Goal: Information Seeking & Learning: Get advice/opinions

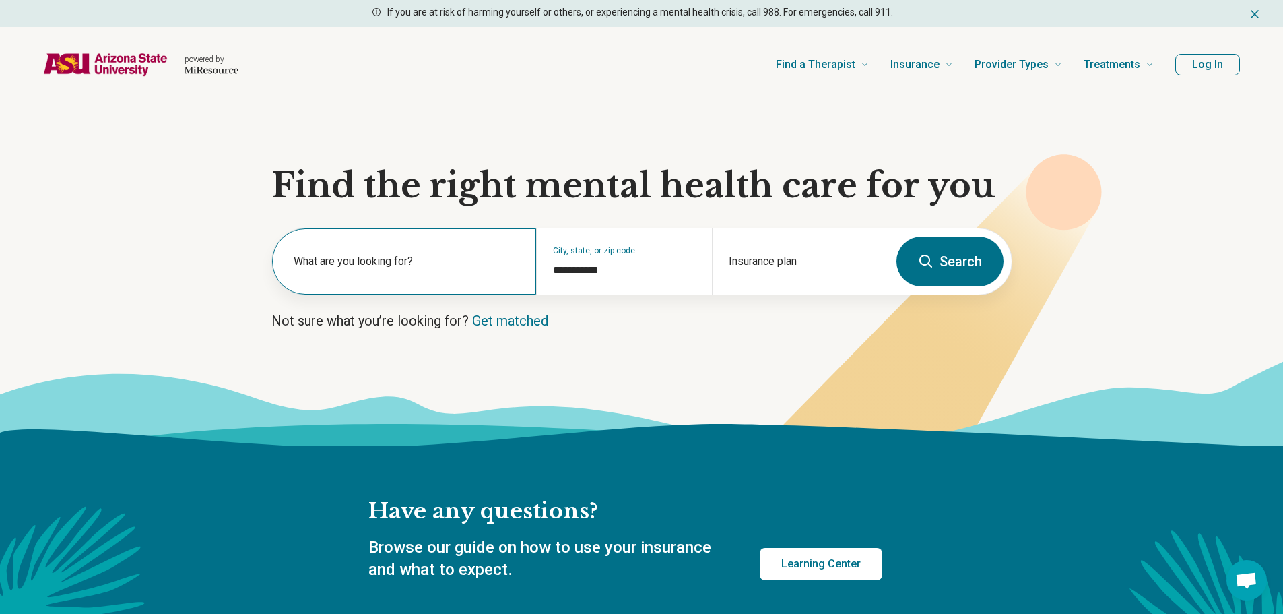
click at [344, 257] on label "What are you looking for?" at bounding box center [407, 261] width 226 height 16
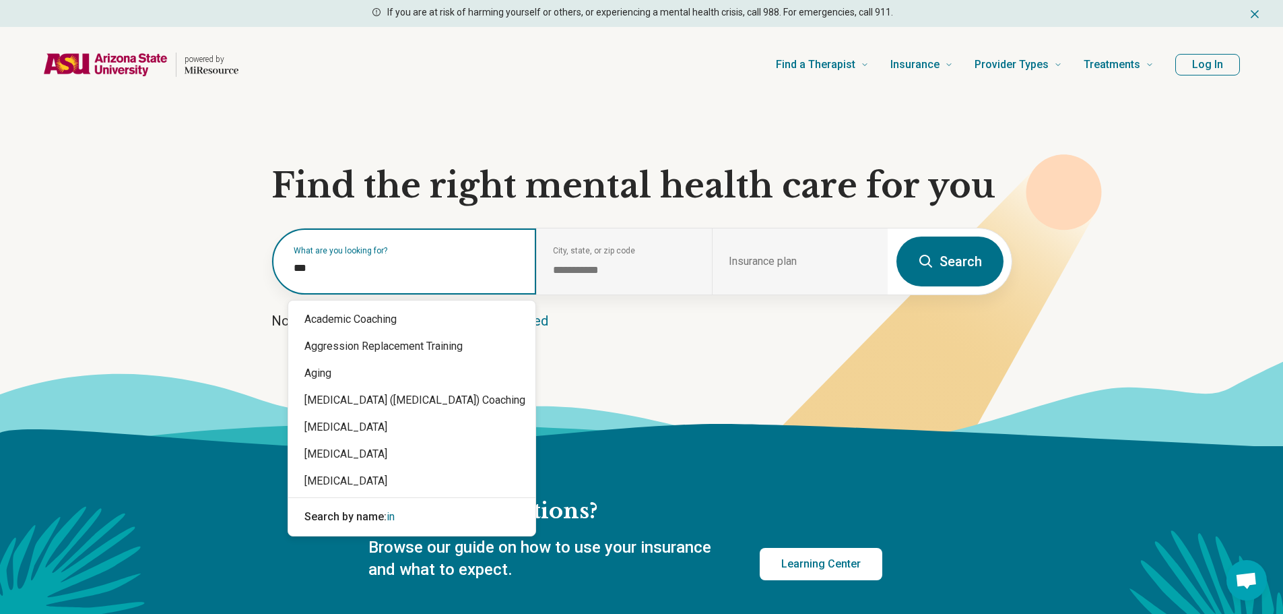
type input "****"
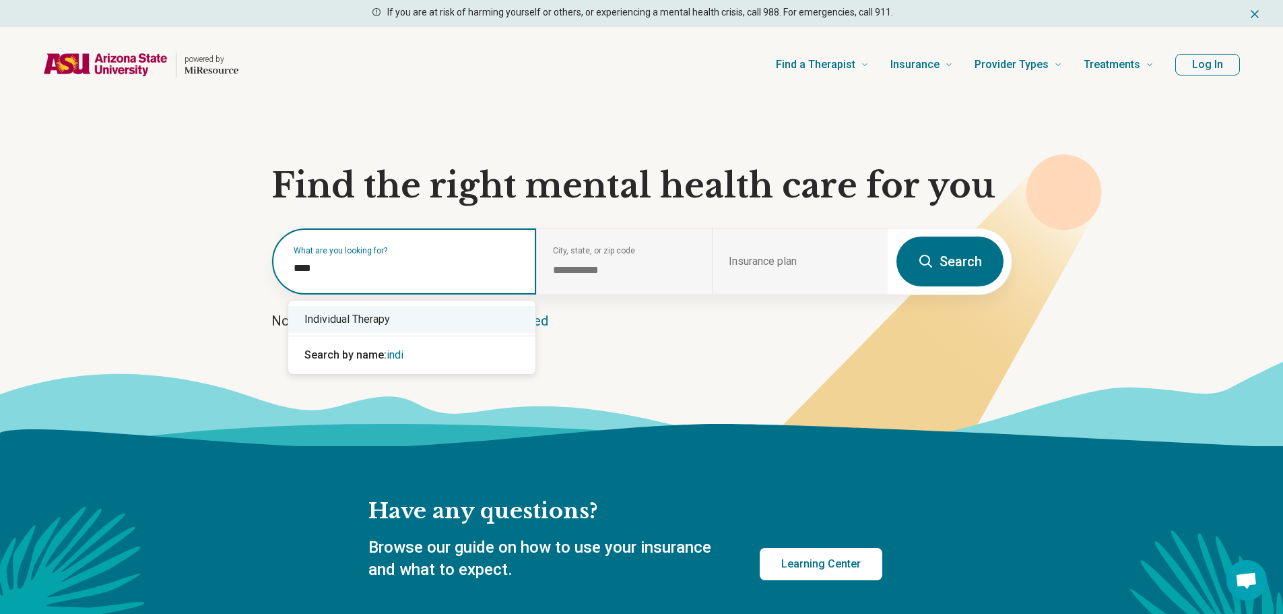
click at [360, 324] on div "Individual Therapy" at bounding box center [411, 319] width 247 height 27
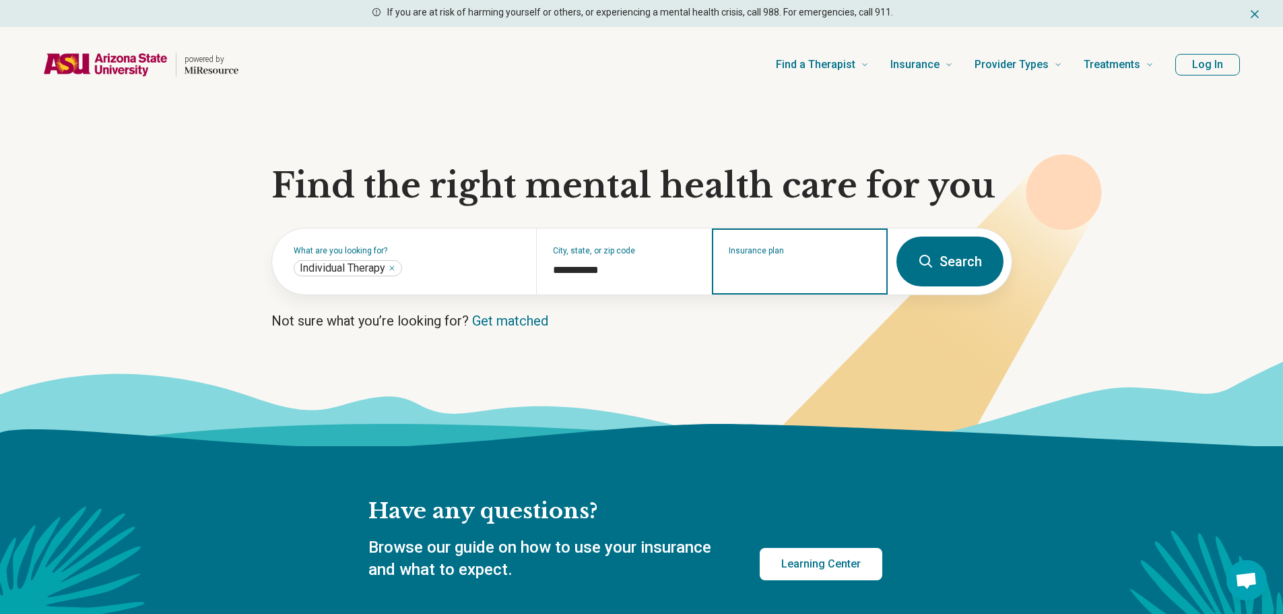
click at [793, 267] on input "Insurance plan" at bounding box center [800, 270] width 143 height 16
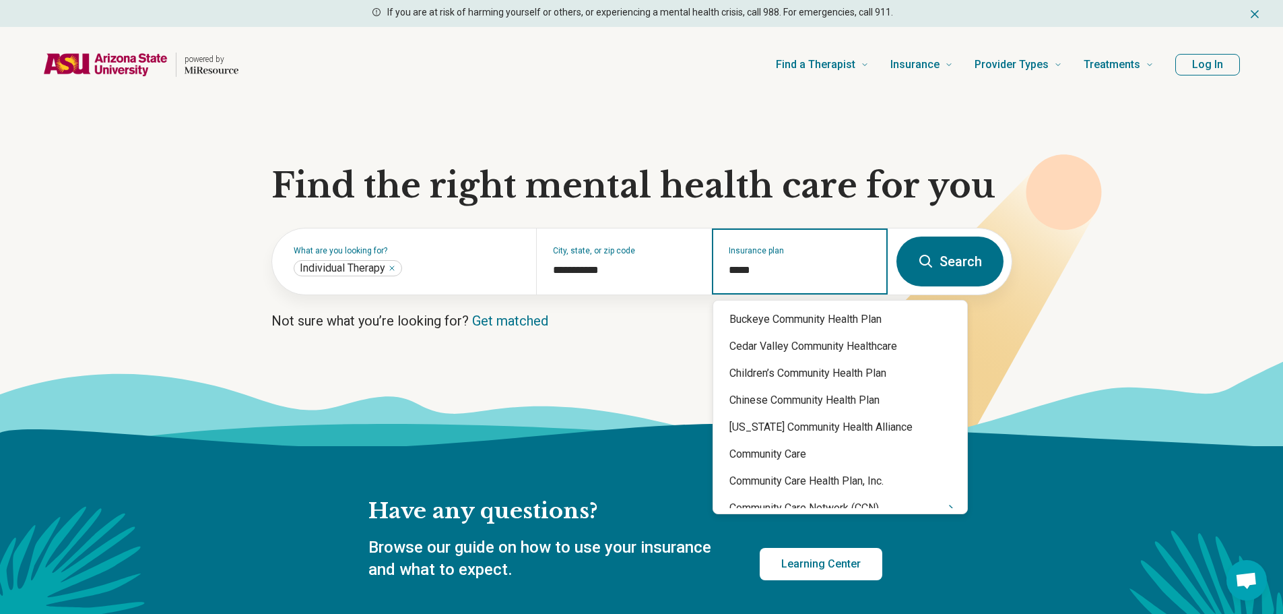
type input "******"
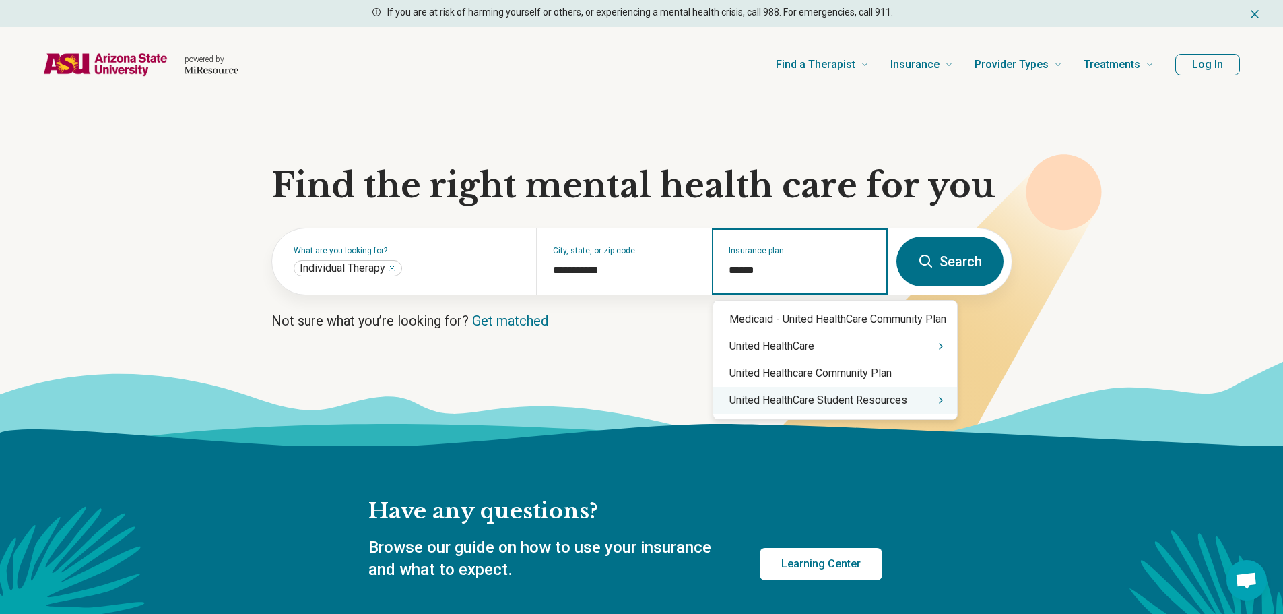
click at [933, 399] on div "United HealthCare Student Resources" at bounding box center [835, 400] width 244 height 27
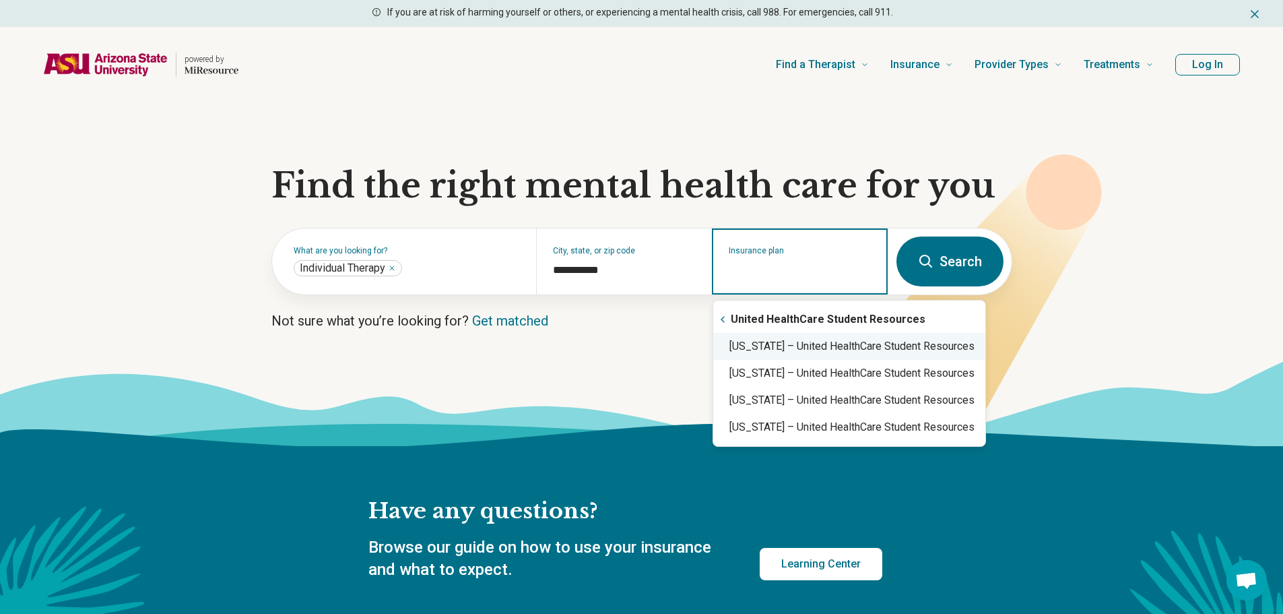
click at [806, 350] on div "Arizona – United HealthCare Student Resources" at bounding box center [849, 346] width 272 height 27
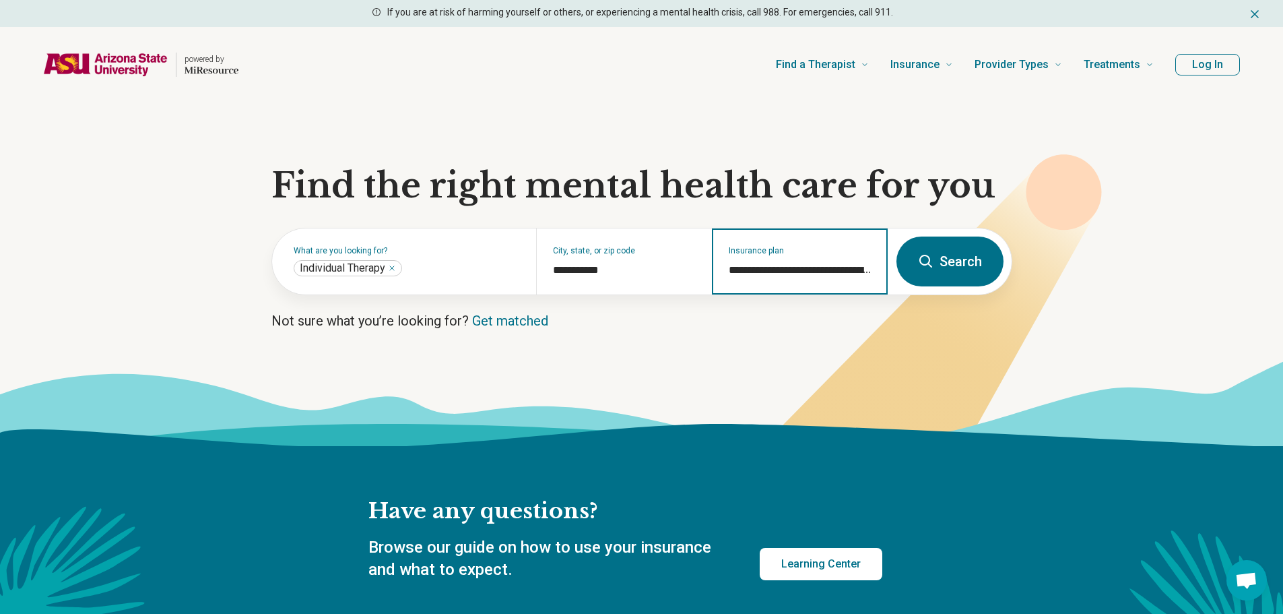
type input "**********"
click at [954, 269] on button "Search" at bounding box center [949, 261] width 107 height 50
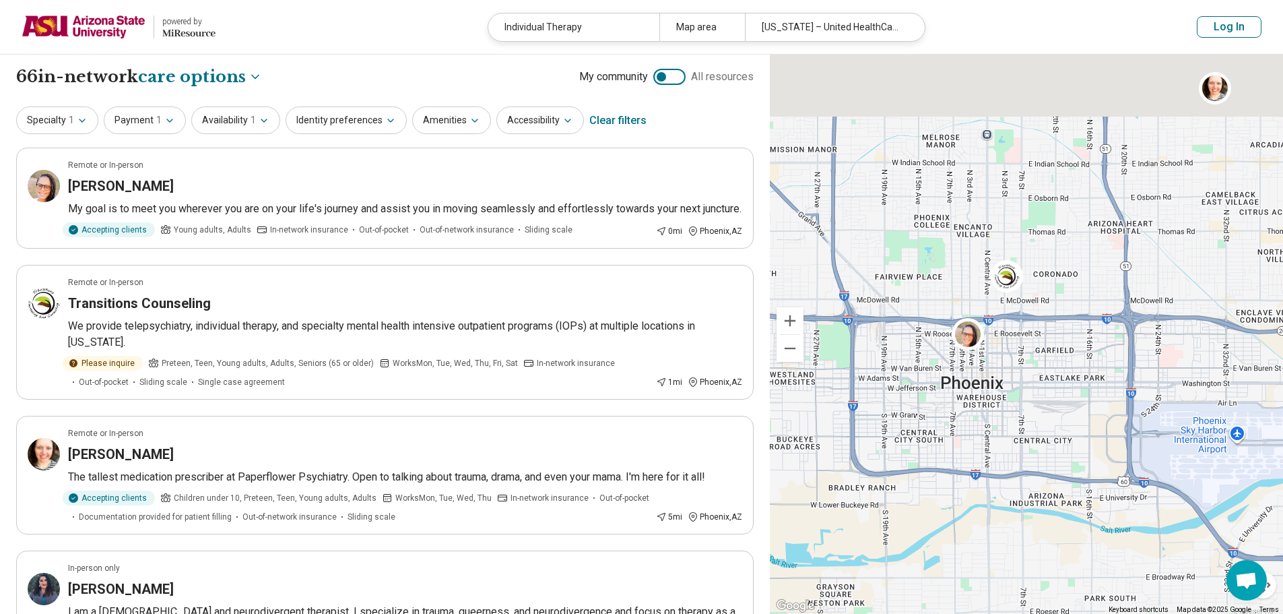
drag, startPoint x: 1090, startPoint y: 311, endPoint x: 1095, endPoint y: 437, distance: 126.7
click at [1095, 437] on div "5" at bounding box center [1026, 335] width 513 height 560
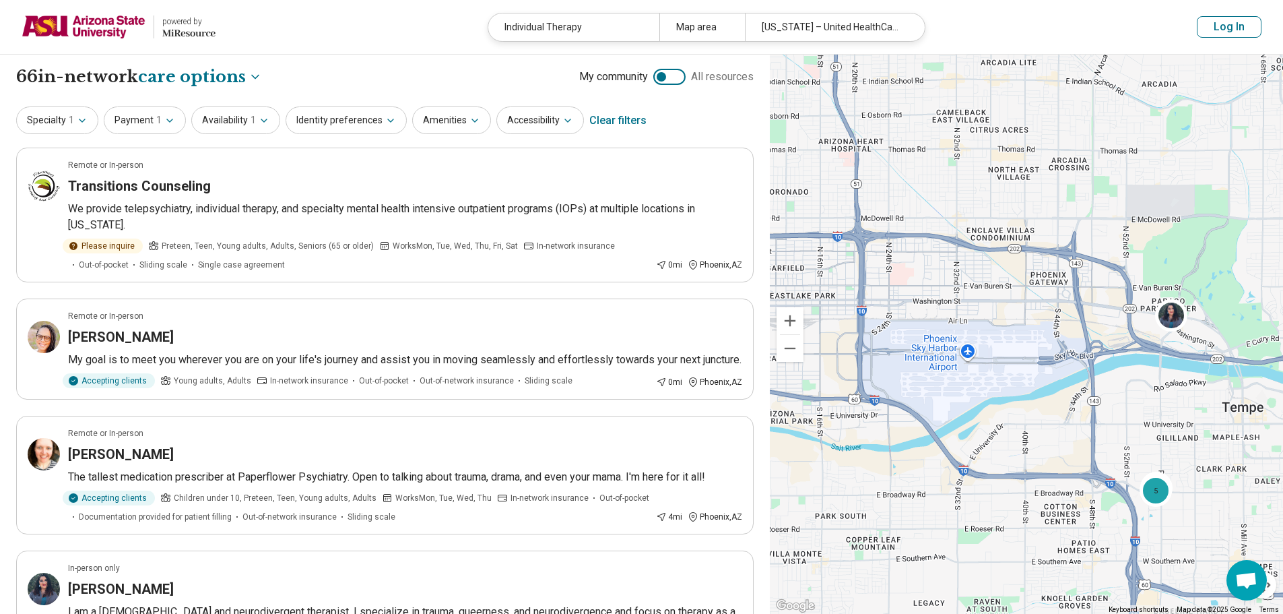
drag, startPoint x: 1114, startPoint y: 355, endPoint x: 836, endPoint y: 256, distance: 295.3
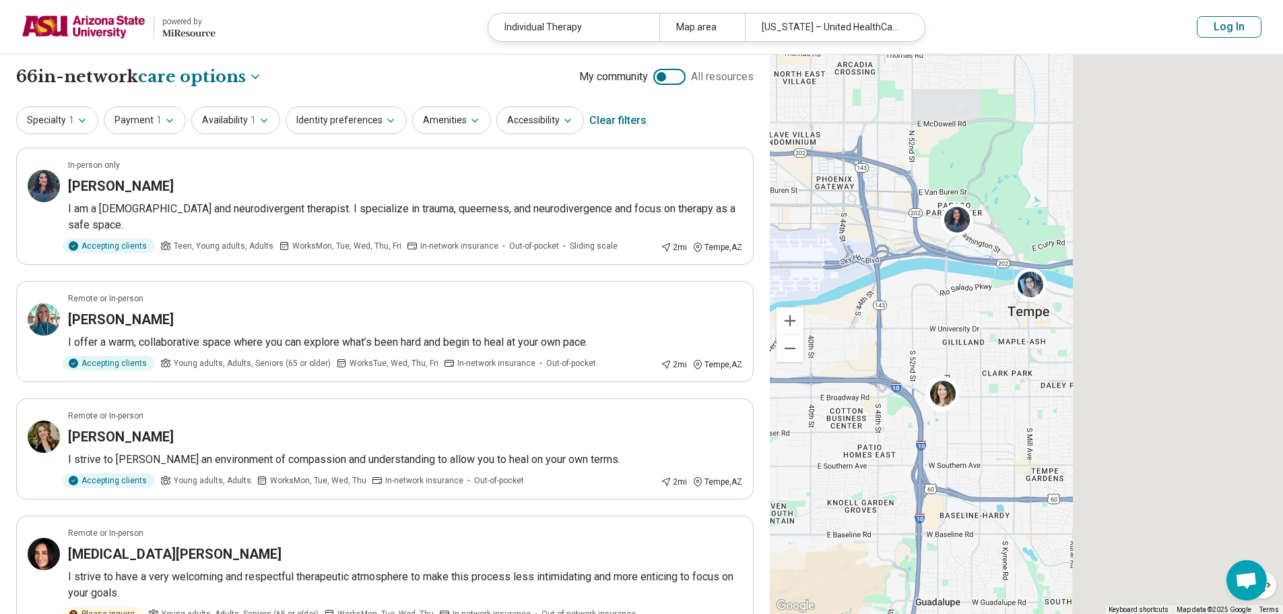
drag, startPoint x: 1157, startPoint y: 377, endPoint x: 939, endPoint y: 281, distance: 238.5
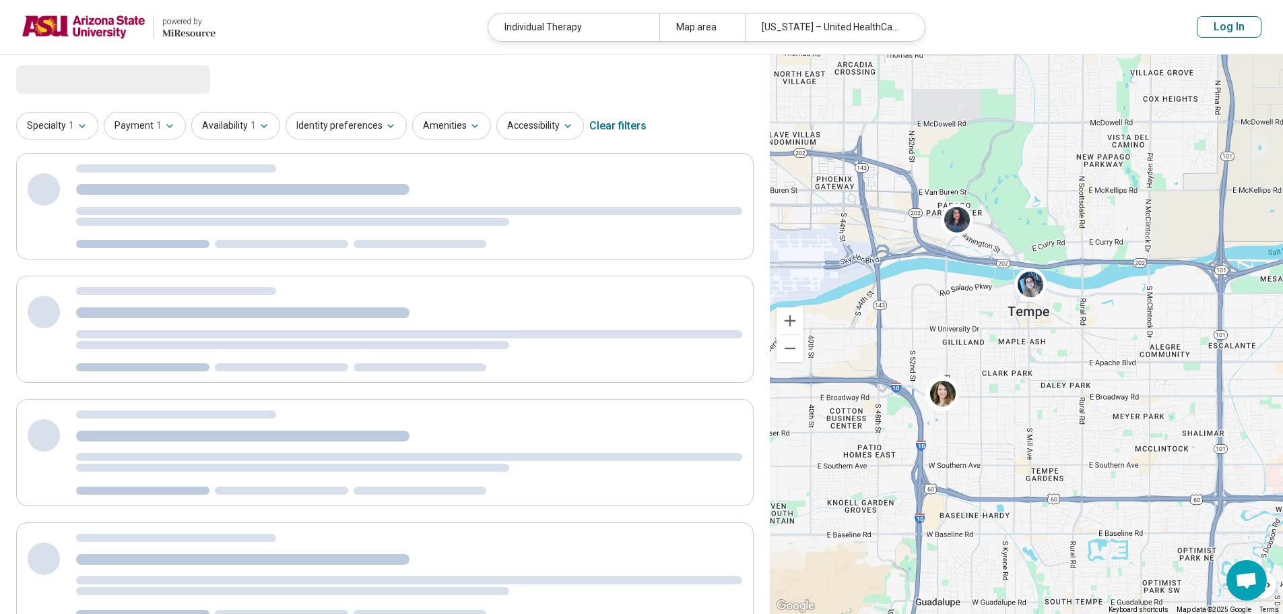
select select "***"
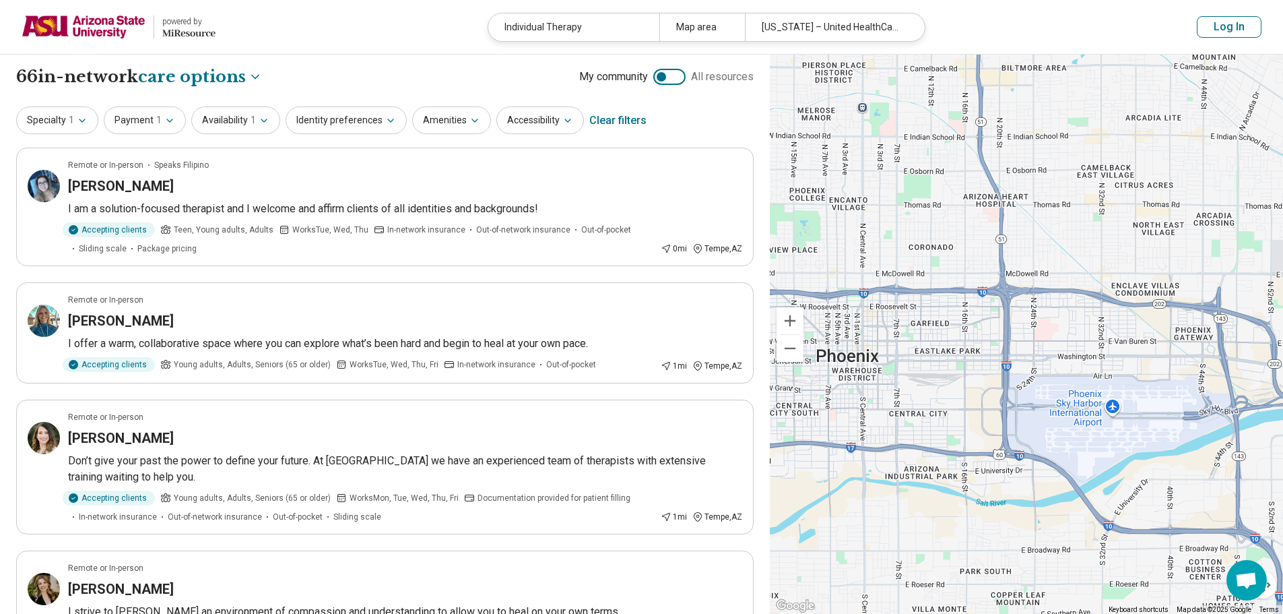
drag, startPoint x: 930, startPoint y: 342, endPoint x: 1253, endPoint y: 484, distance: 352.9
click at [1258, 483] on div "6" at bounding box center [1026, 335] width 513 height 560
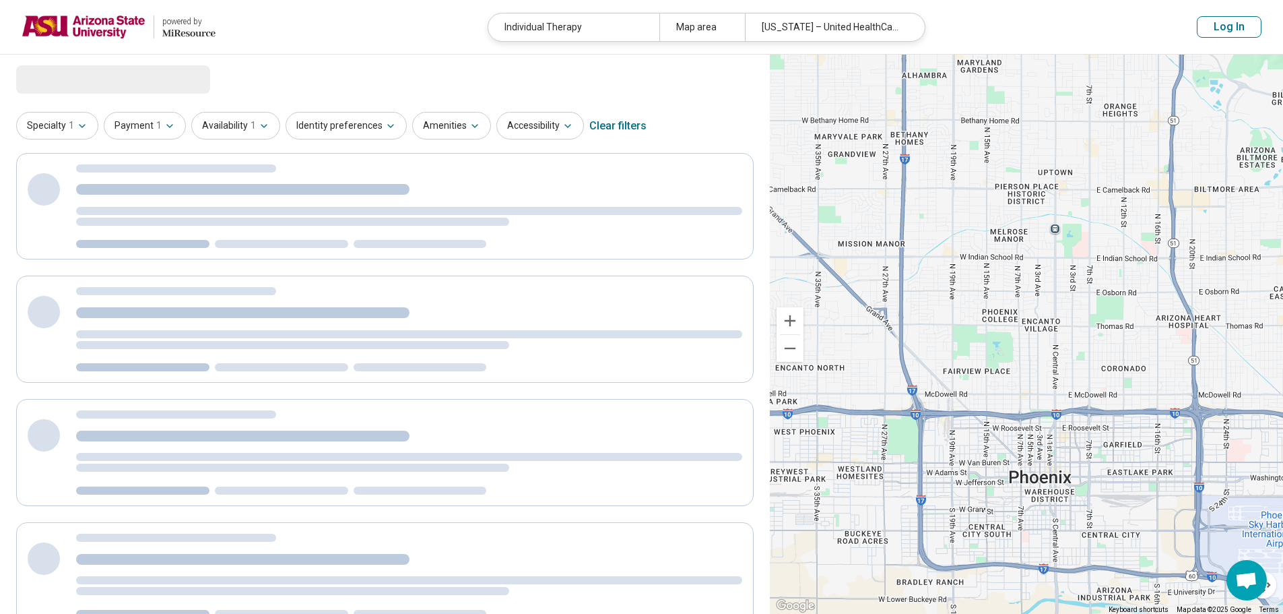
drag, startPoint x: 938, startPoint y: 302, endPoint x: 1076, endPoint y: 386, distance: 160.8
click at [1076, 386] on div "6" at bounding box center [1026, 335] width 513 height 560
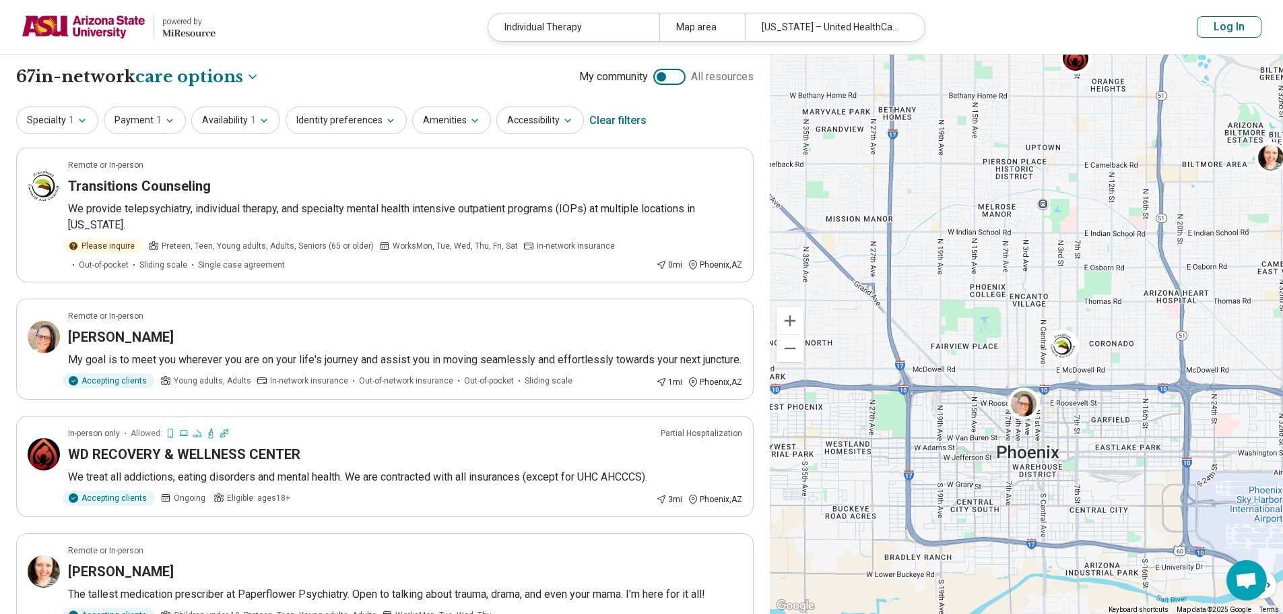
drag, startPoint x: 1069, startPoint y: 408, endPoint x: 1057, endPoint y: 377, distance: 33.9
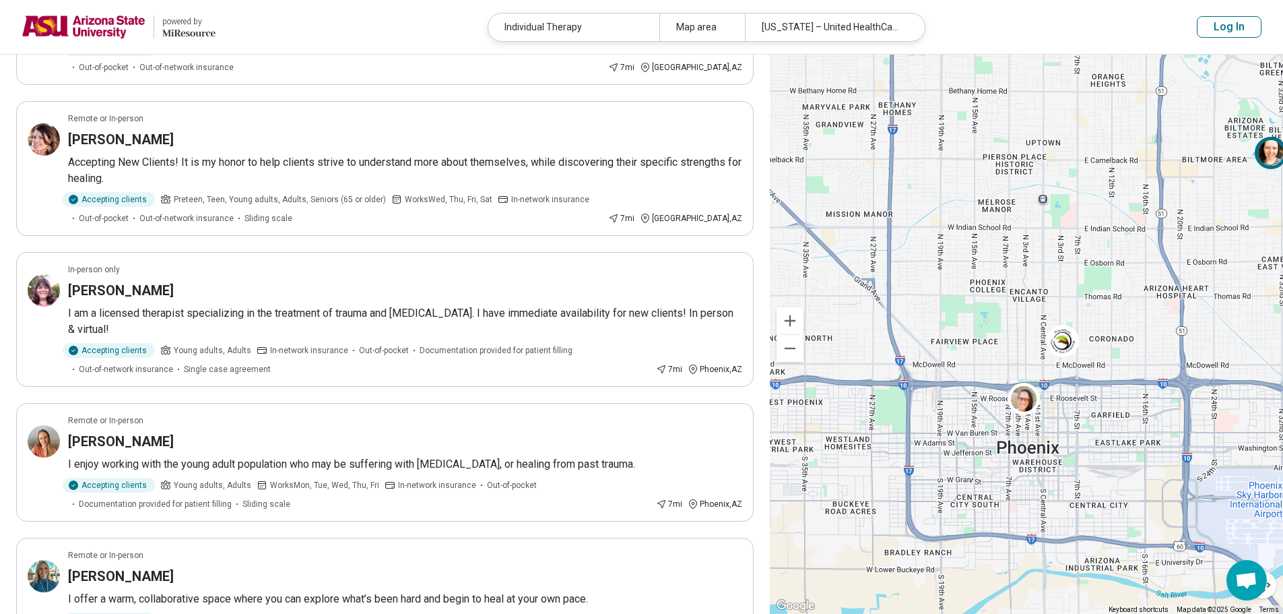
scroll to position [741, 0]
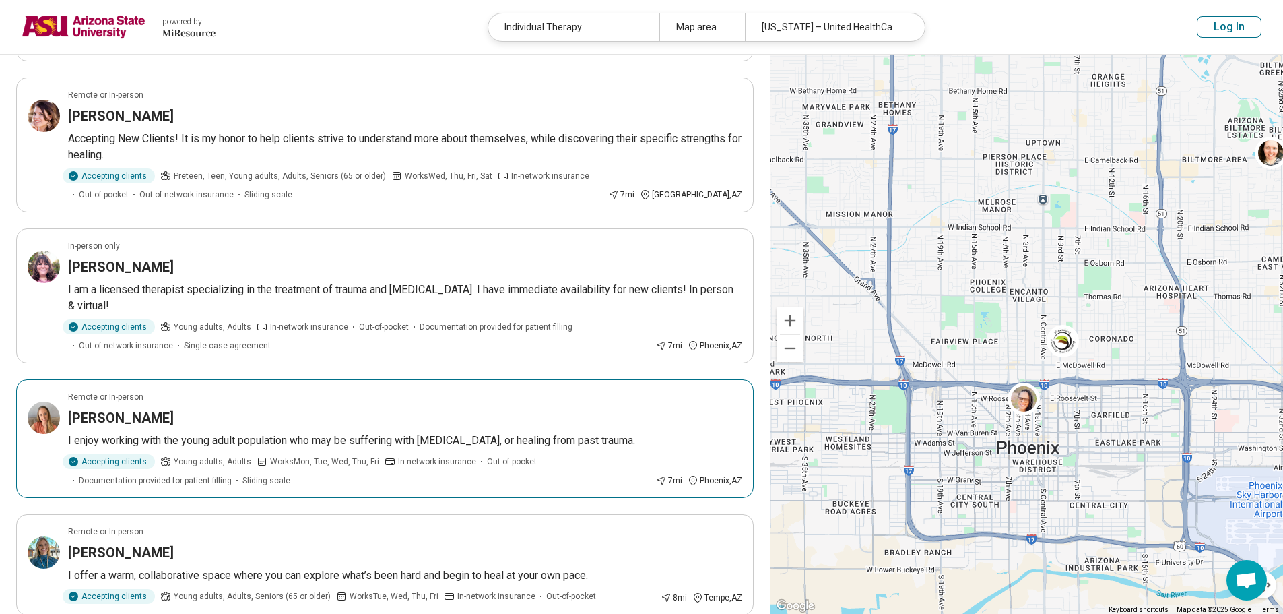
click at [254, 420] on div "[PERSON_NAME]" at bounding box center [405, 417] width 674 height 19
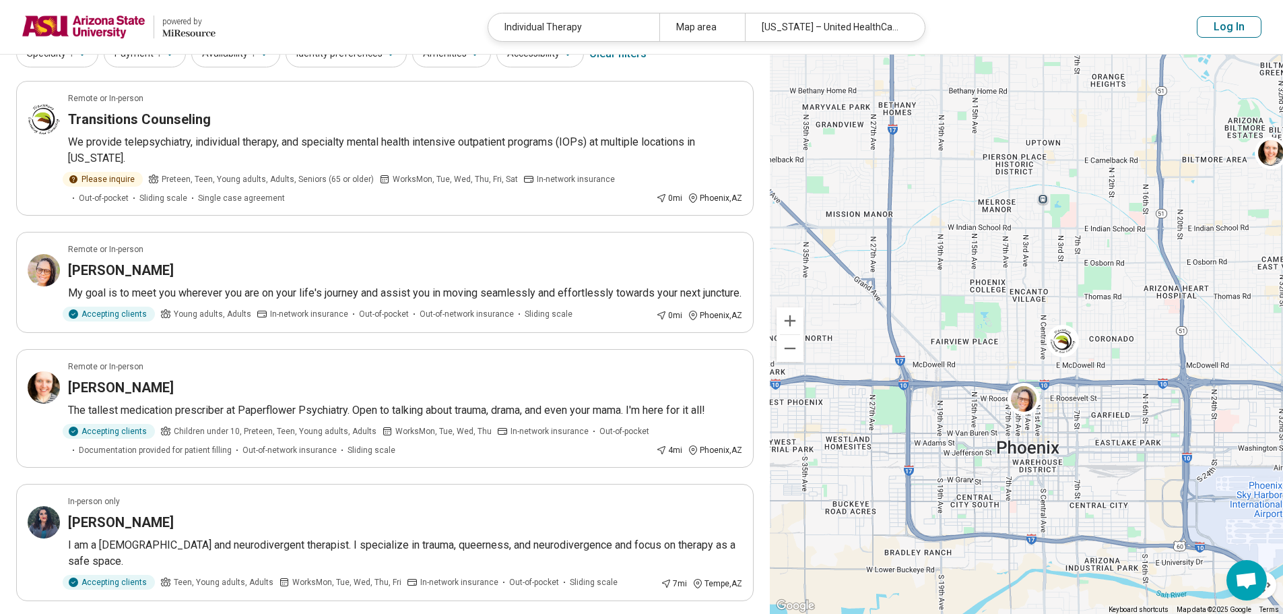
scroll to position [0, 0]
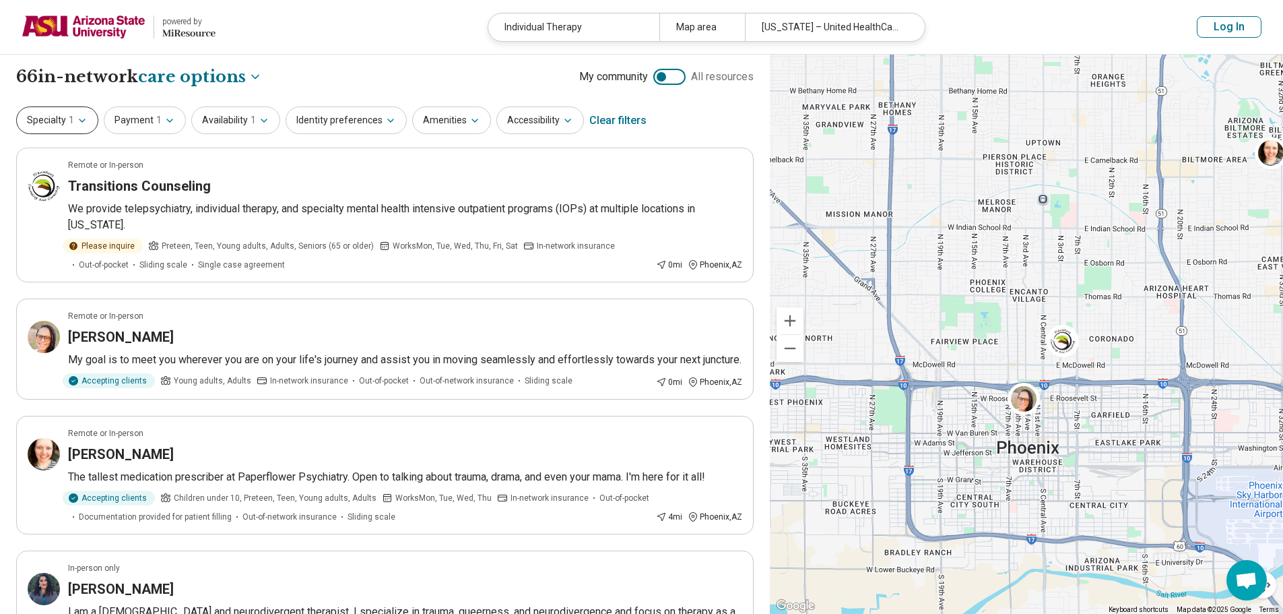
click at [59, 113] on button "Specialty 1" at bounding box center [57, 120] width 82 height 28
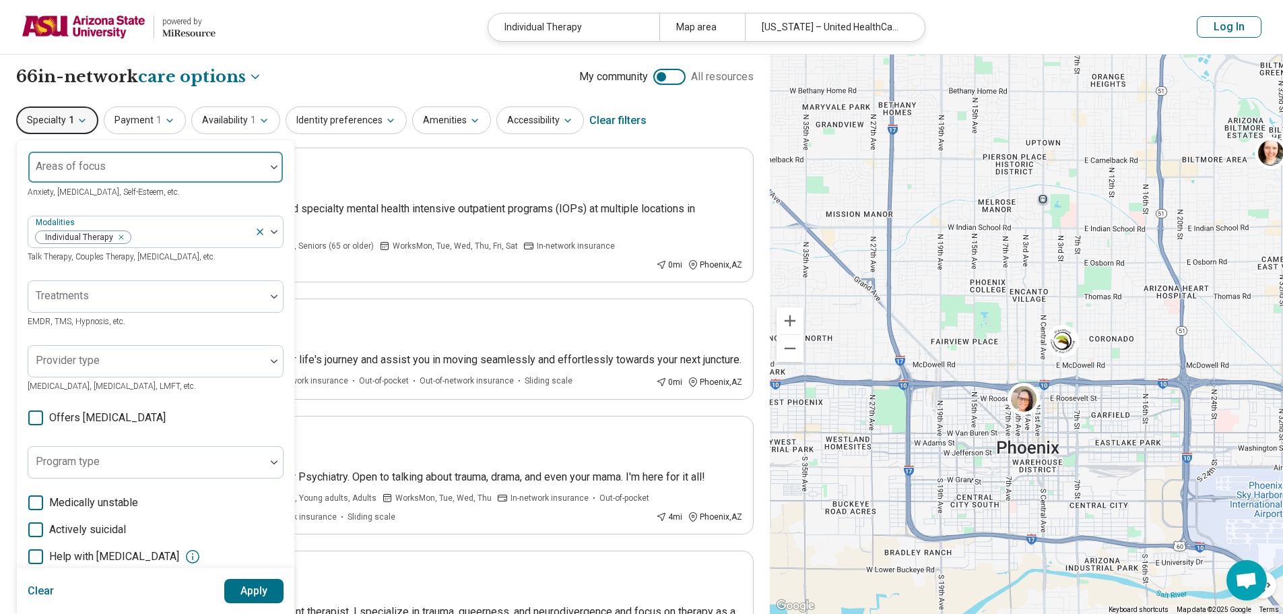
click at [83, 159] on div "Areas of focus" at bounding box center [156, 167] width 256 height 32
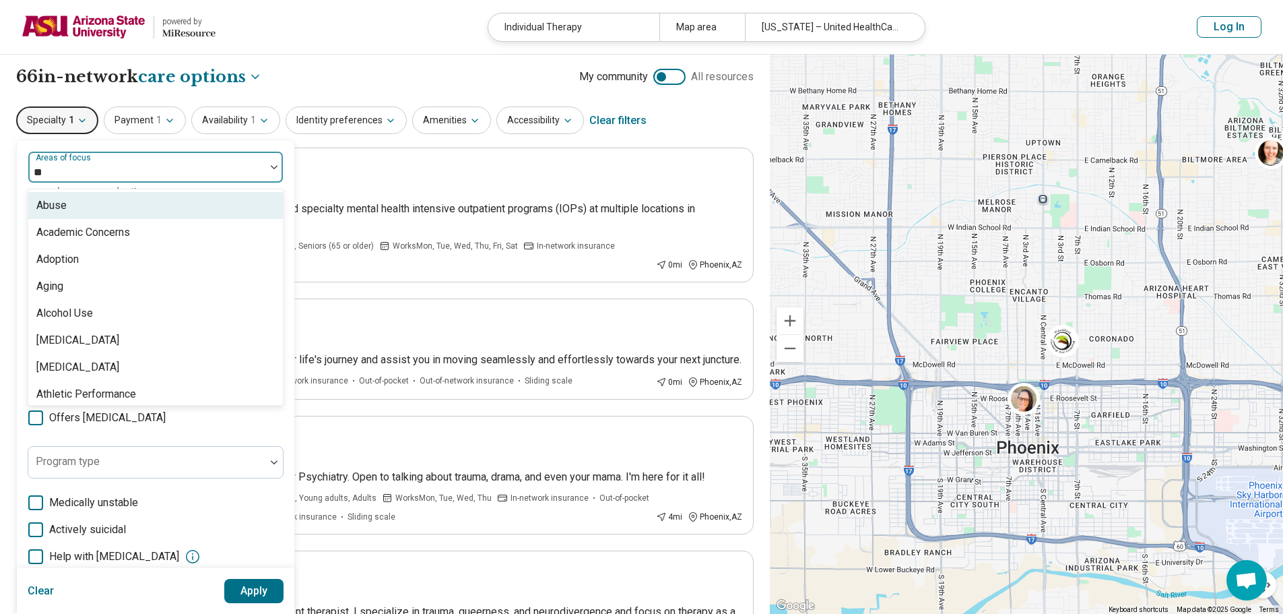
type input "***"
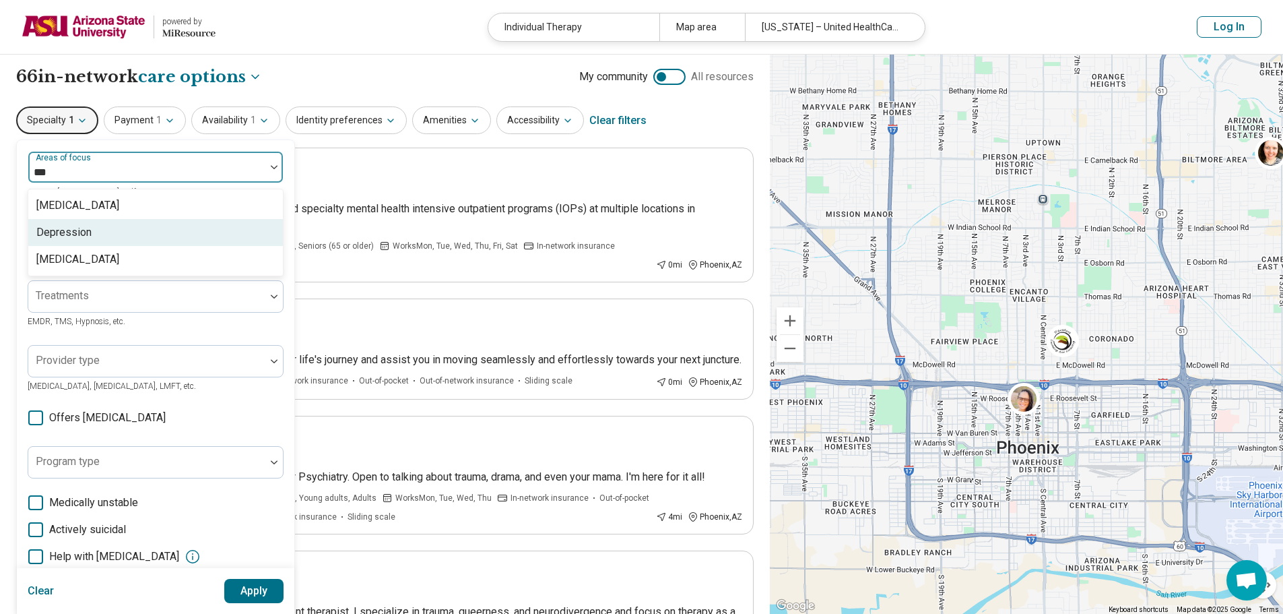
click at [100, 231] on div "Depression" at bounding box center [155, 232] width 255 height 27
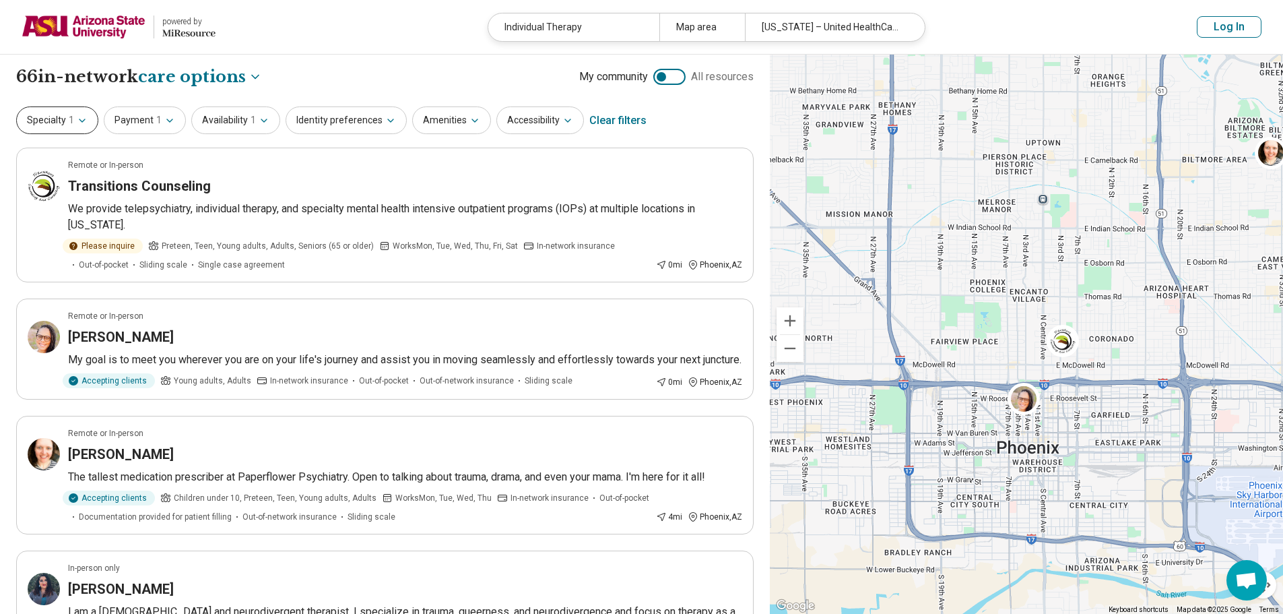
click at [72, 110] on button "Specialty 1" at bounding box center [57, 120] width 82 height 28
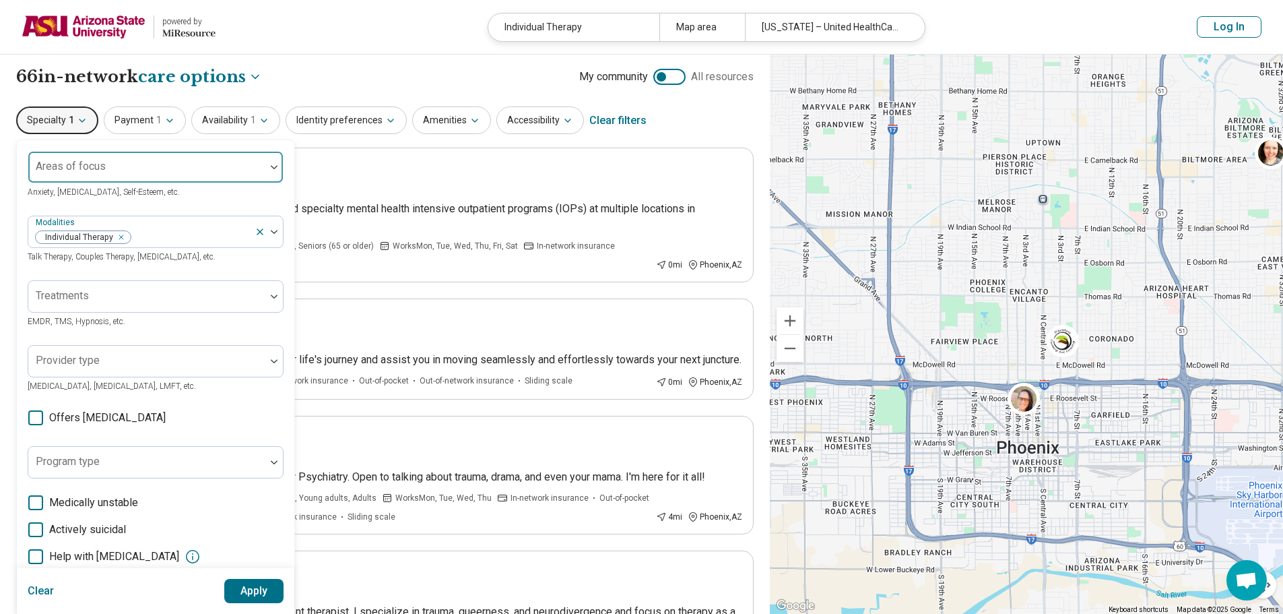
click at [111, 165] on div at bounding box center [147, 172] width 226 height 19
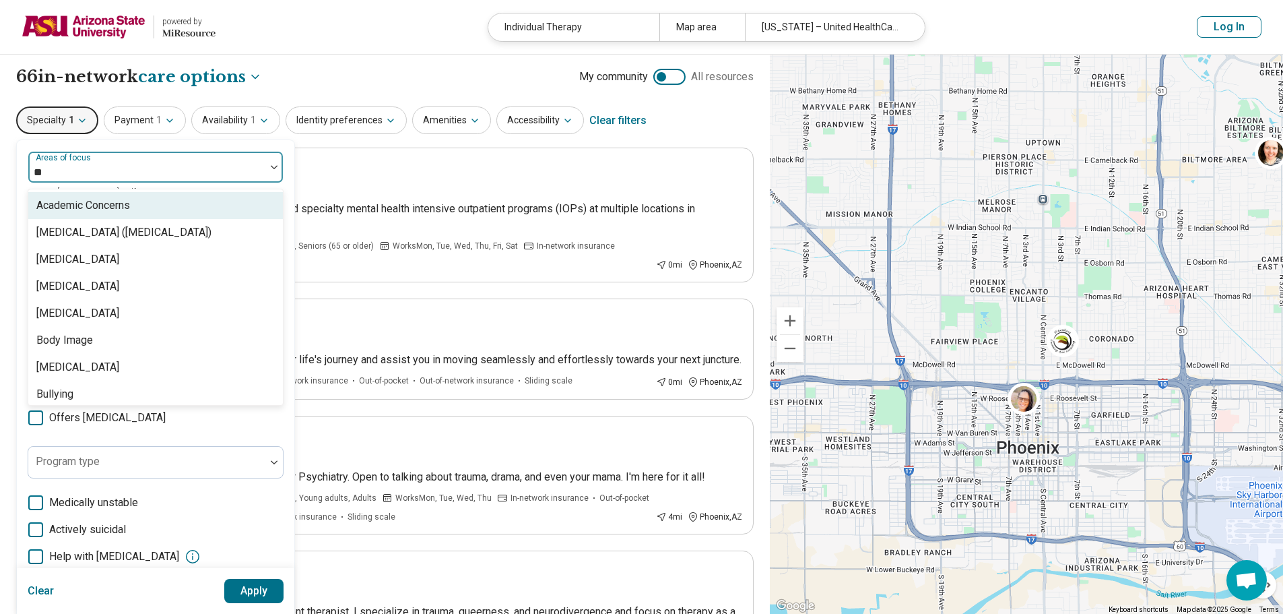
type input "***"
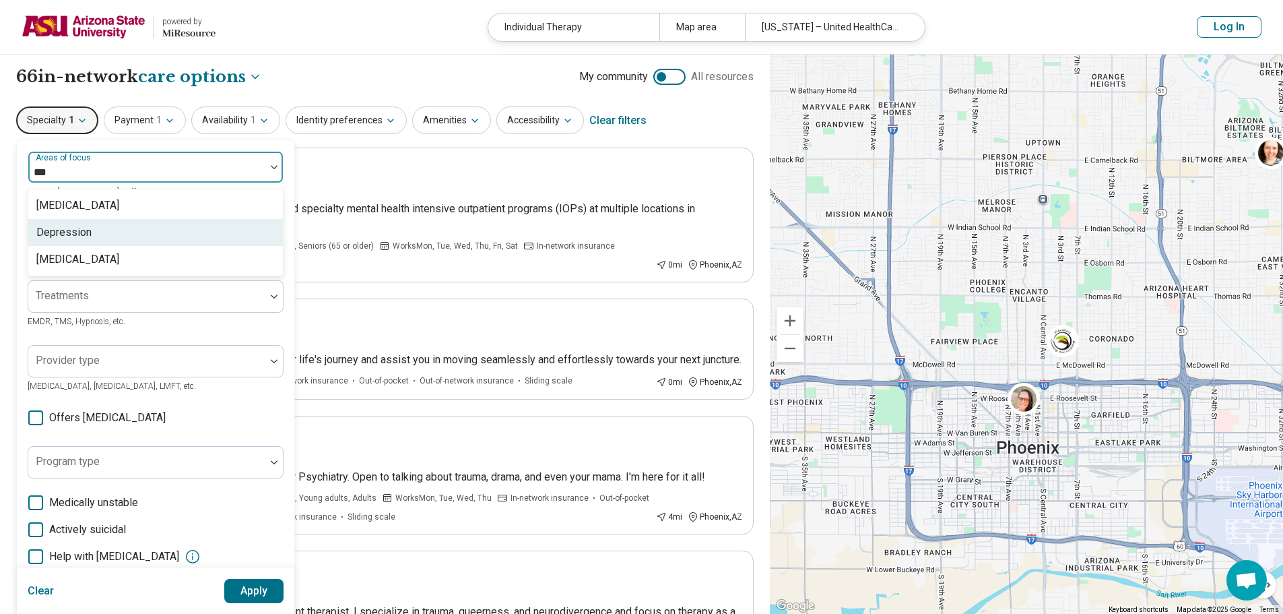
click at [94, 232] on div "Depression" at bounding box center [155, 232] width 255 height 27
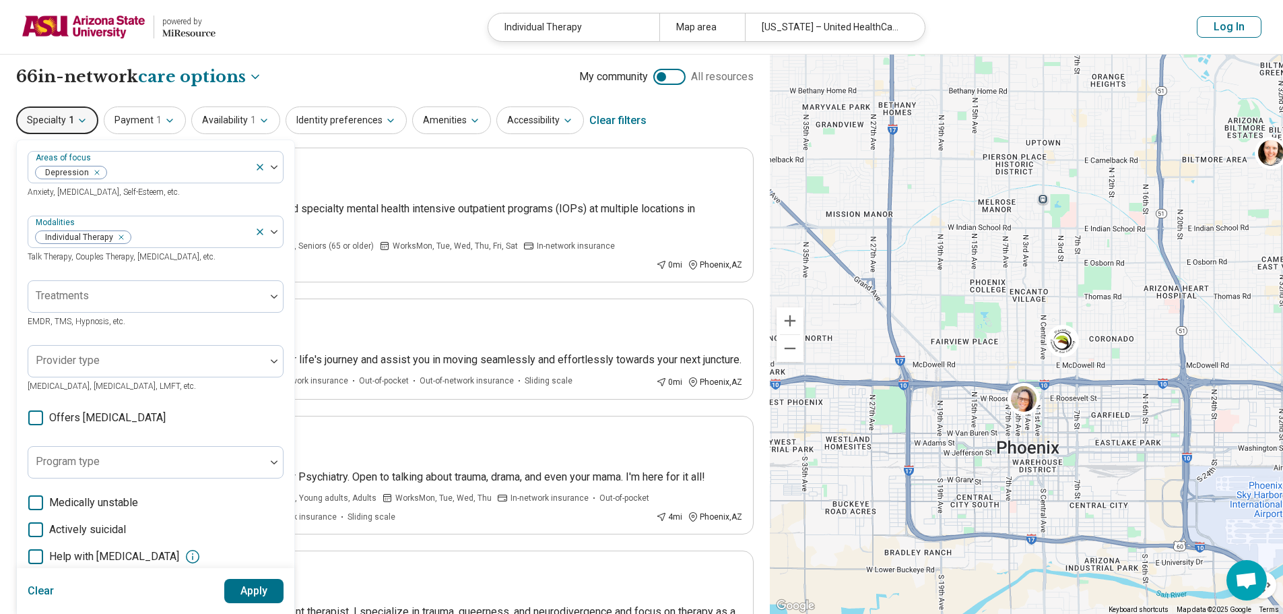
click at [238, 597] on button "Apply" at bounding box center [254, 591] width 60 height 24
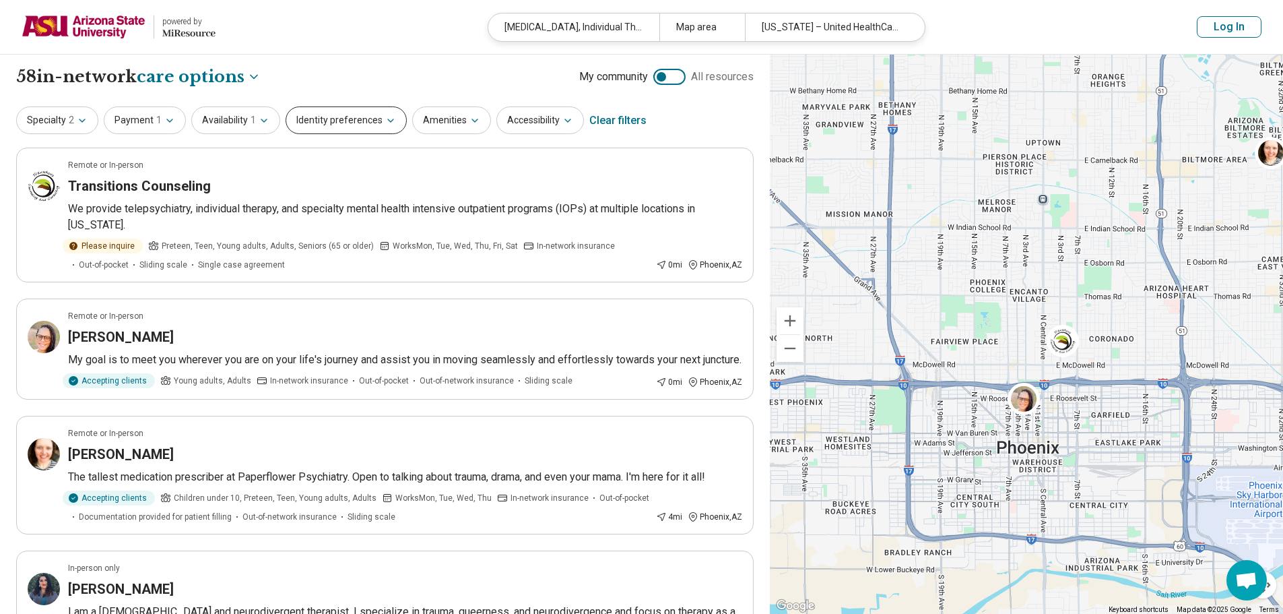
click at [374, 110] on button "Identity preferences" at bounding box center [346, 120] width 121 height 28
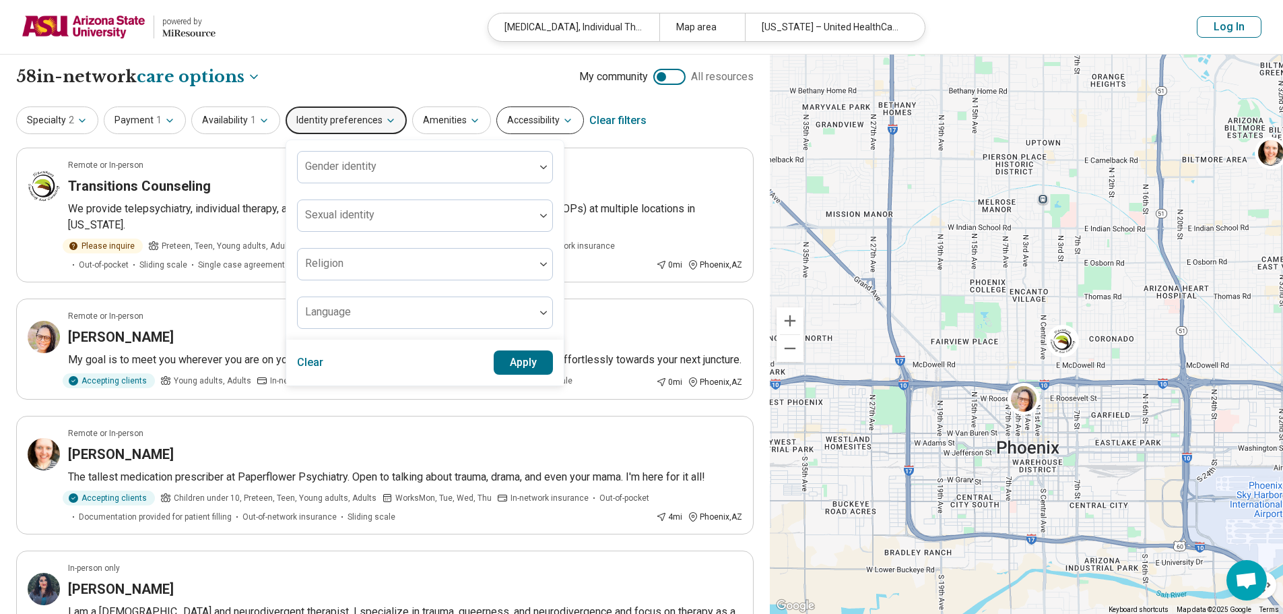
click at [559, 108] on button "Accessibility" at bounding box center [540, 120] width 88 height 28
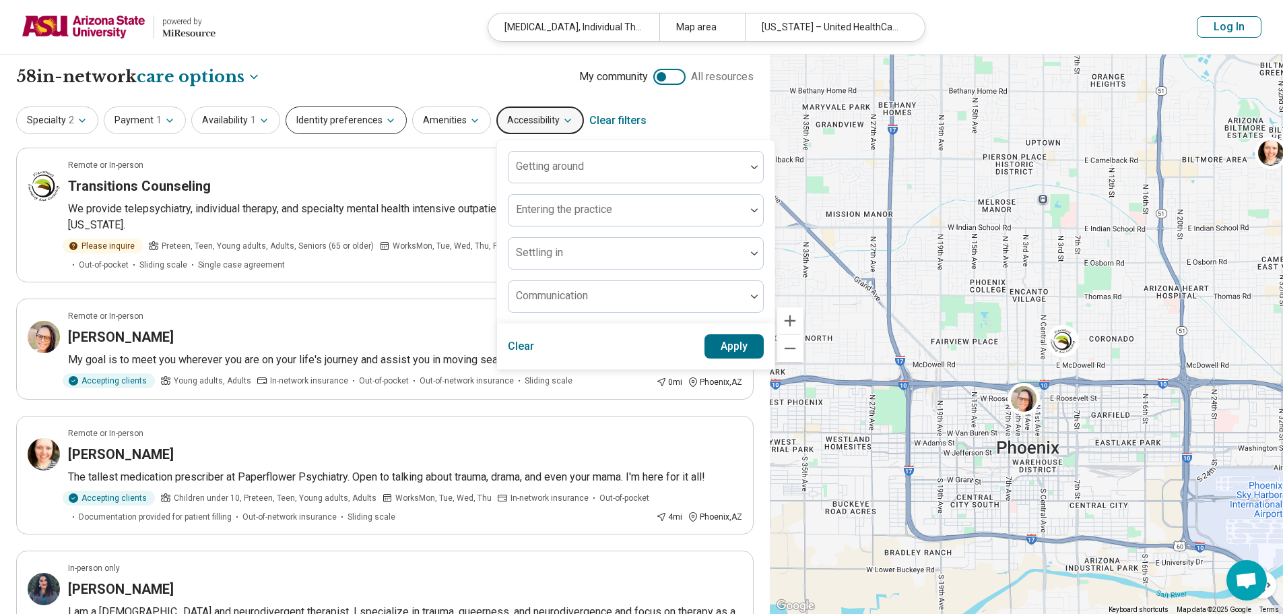
click at [398, 120] on button "Identity preferences" at bounding box center [346, 120] width 121 height 28
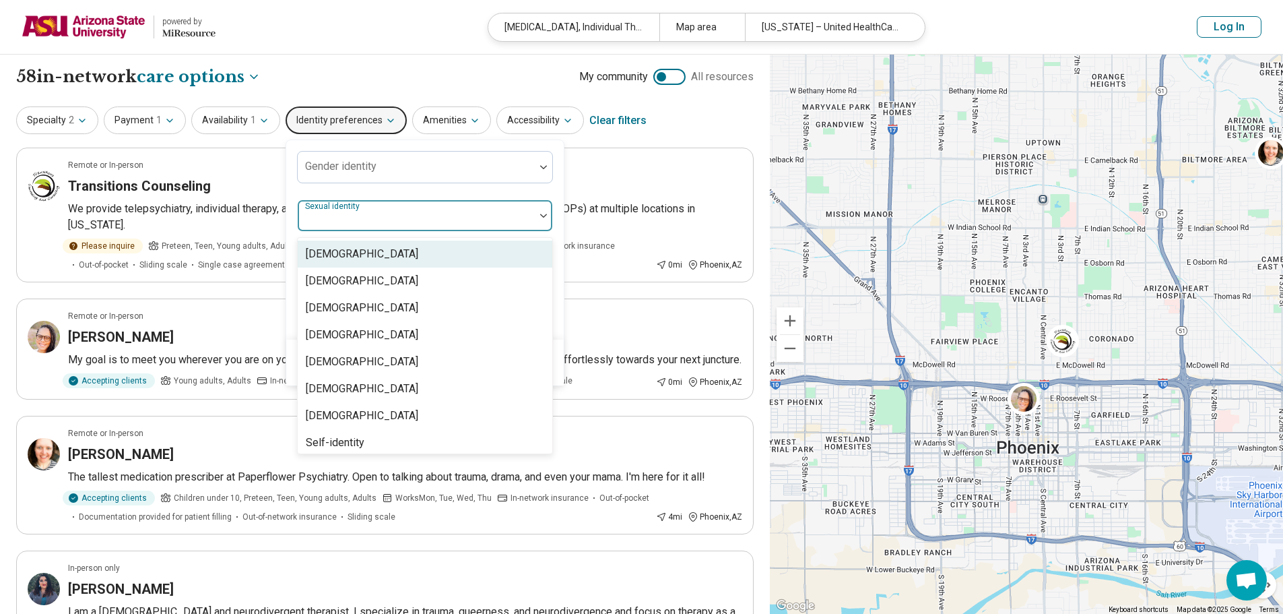
click at [367, 218] on div "Sexual identity" at bounding box center [425, 215] width 256 height 32
click at [367, 218] on div at bounding box center [416, 220] width 226 height 19
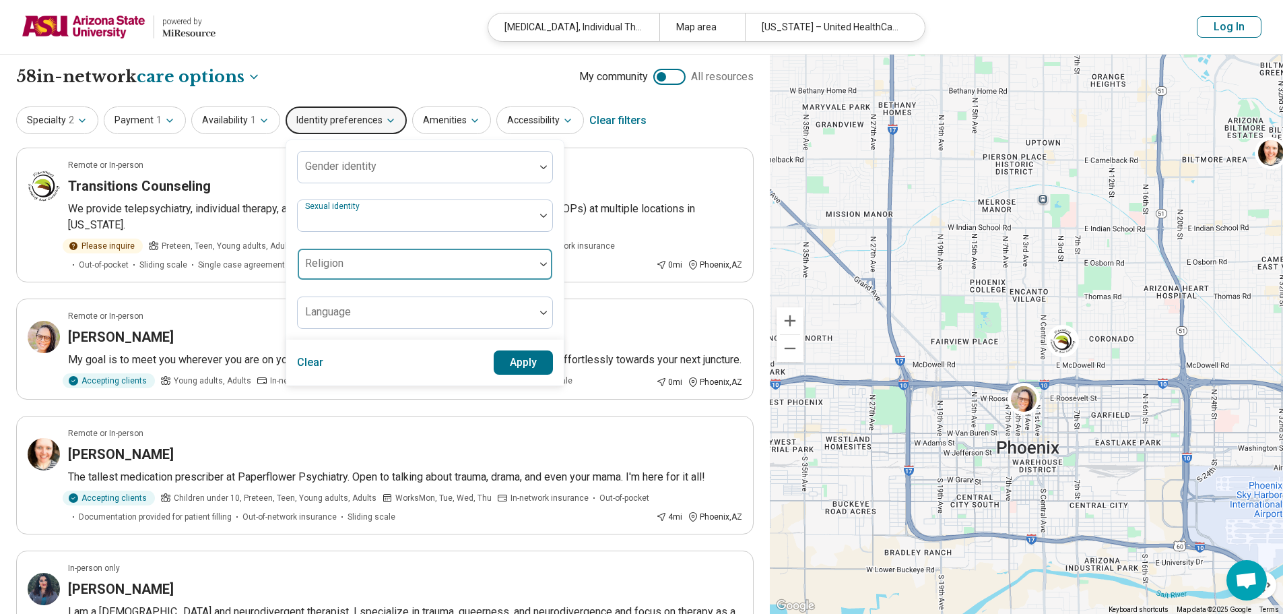
click at [367, 256] on div at bounding box center [416, 264] width 237 height 30
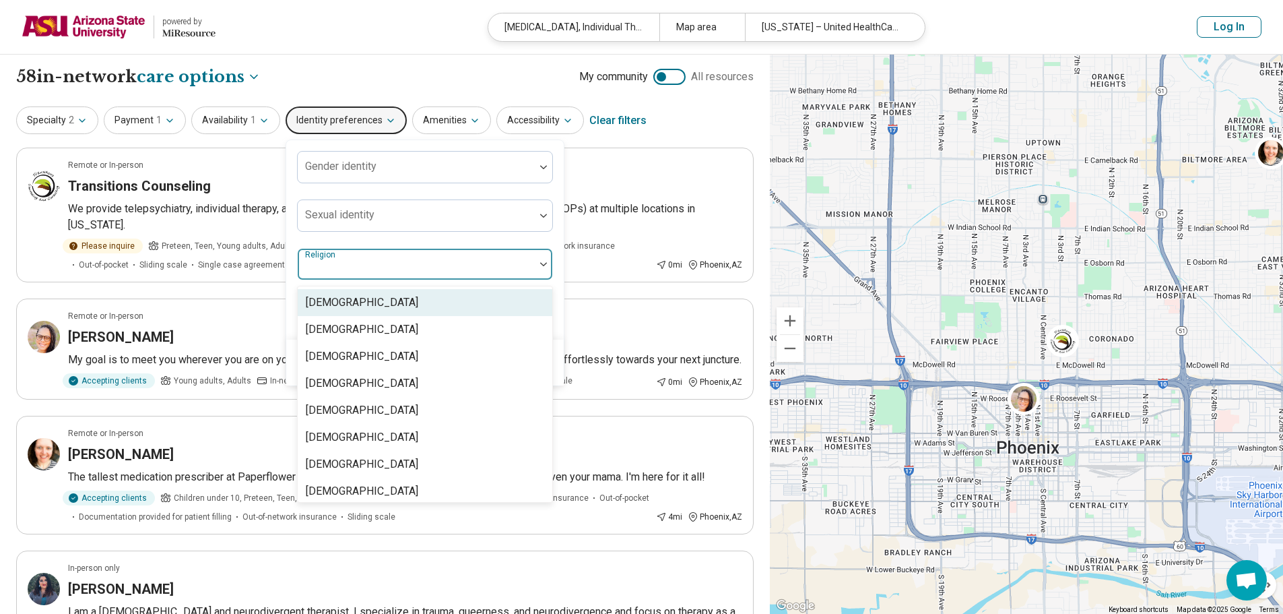
click at [352, 284] on div "Gender identity Sexual identity 15 results available. Use Up and Down to choose…" at bounding box center [425, 240] width 256 height 178
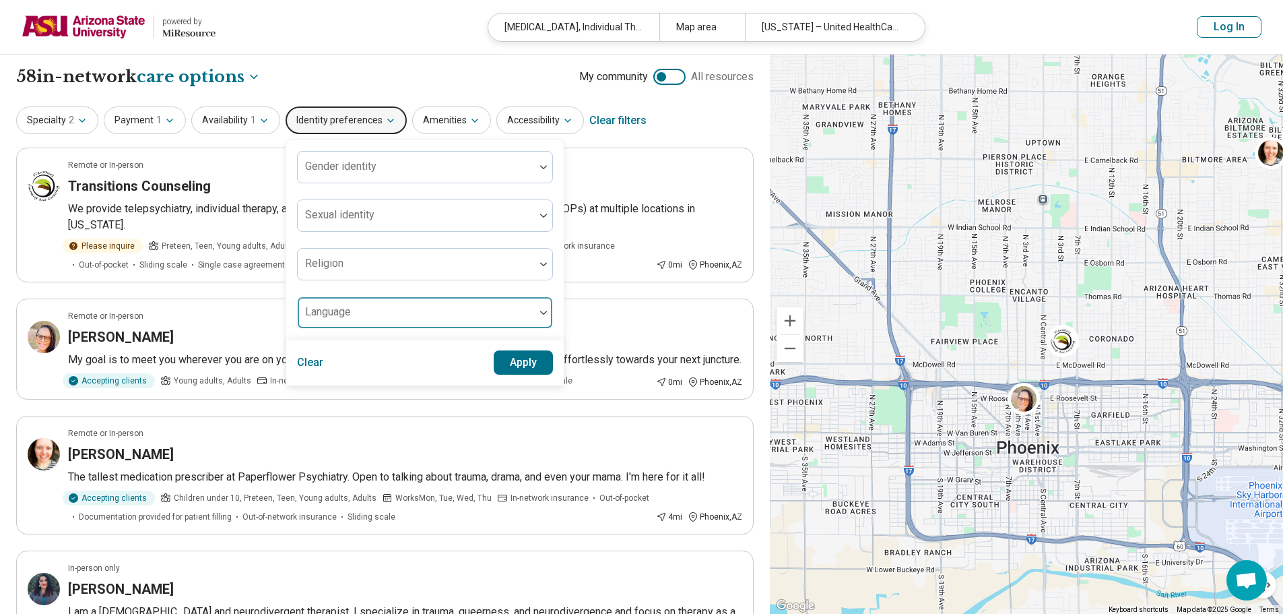
click at [360, 321] on div at bounding box center [416, 317] width 226 height 19
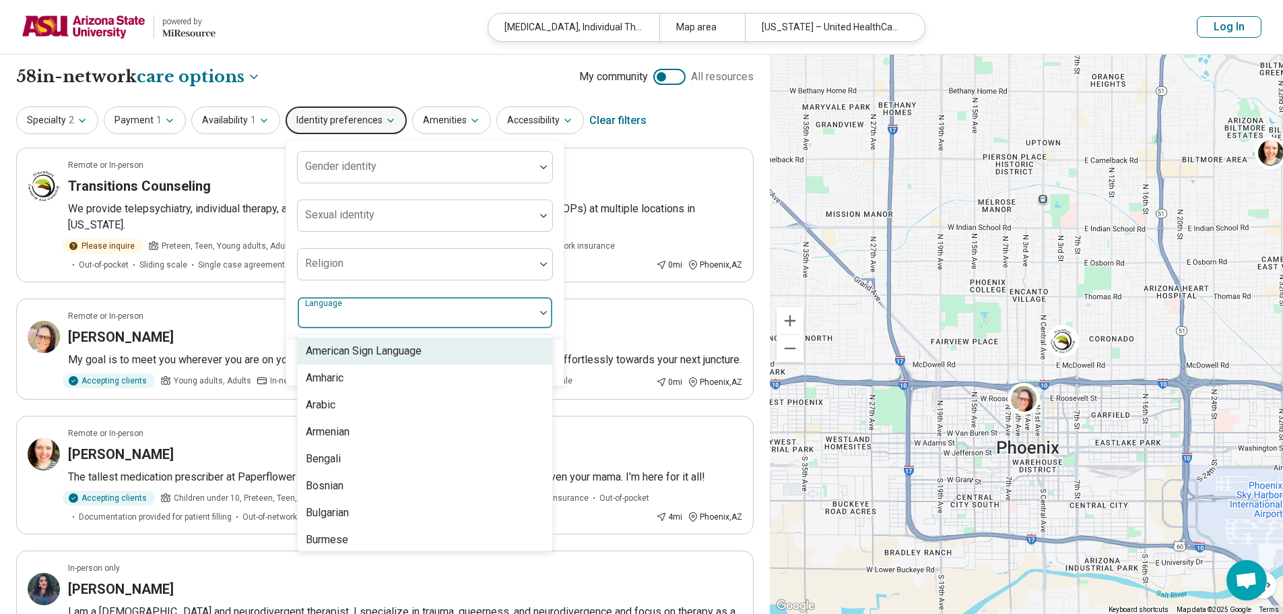
click at [360, 321] on div at bounding box center [416, 317] width 226 height 19
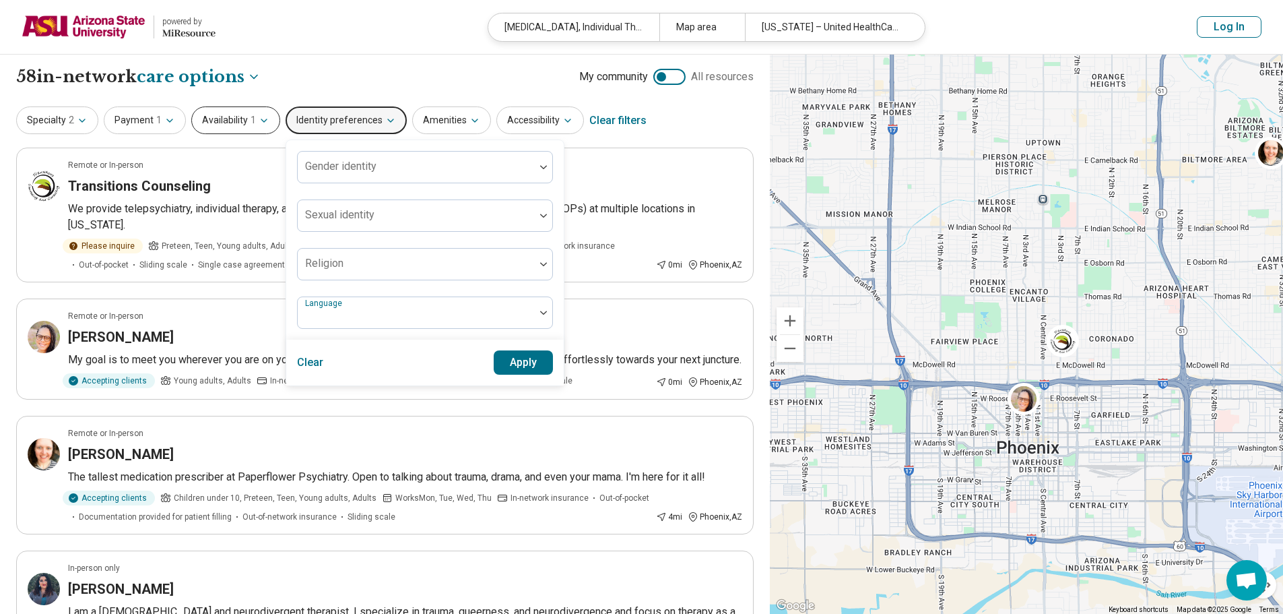
click at [253, 131] on button "Availability 1" at bounding box center [235, 120] width 89 height 28
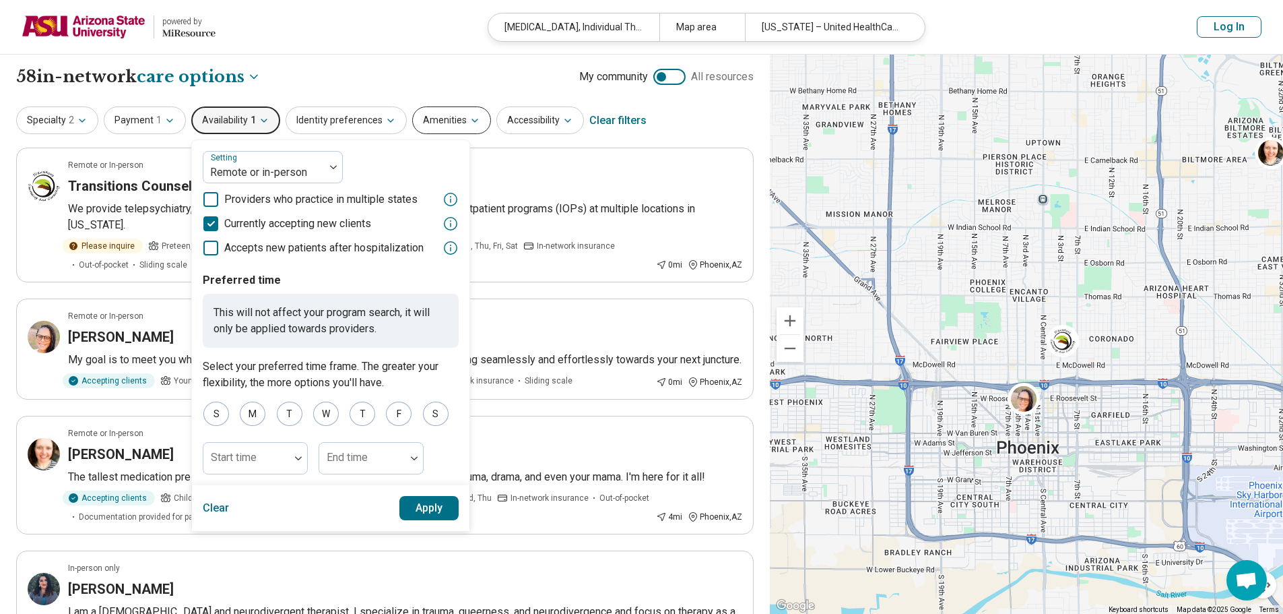
click at [451, 109] on button "Amenities" at bounding box center [451, 120] width 79 height 28
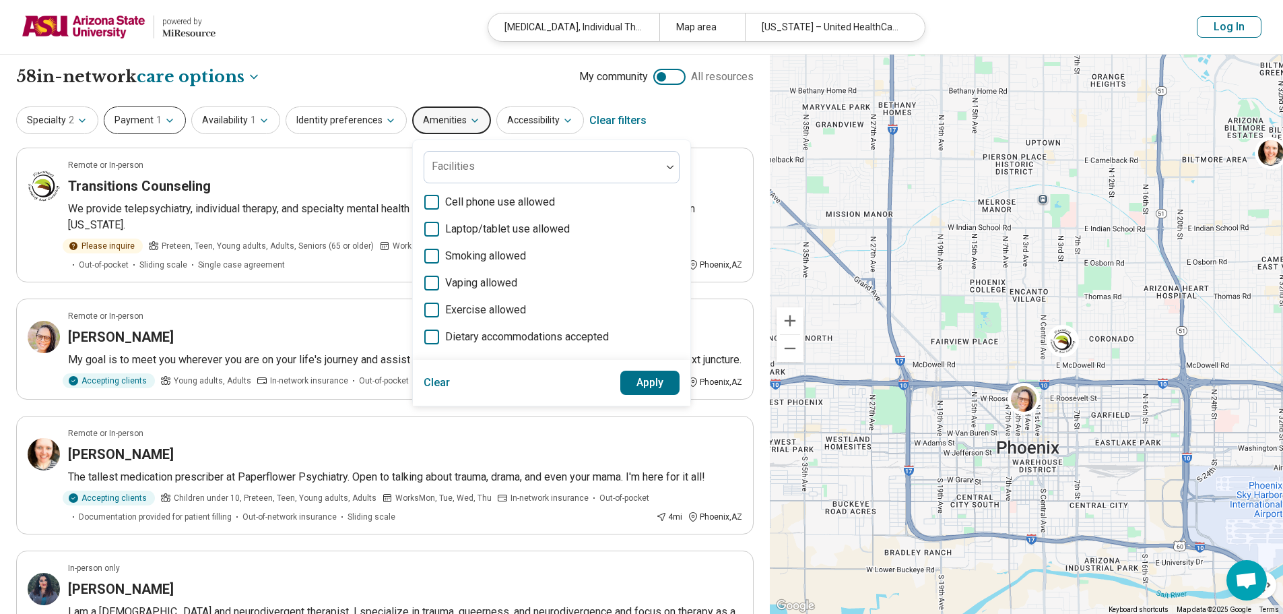
click at [165, 119] on icon "button" at bounding box center [169, 120] width 11 height 11
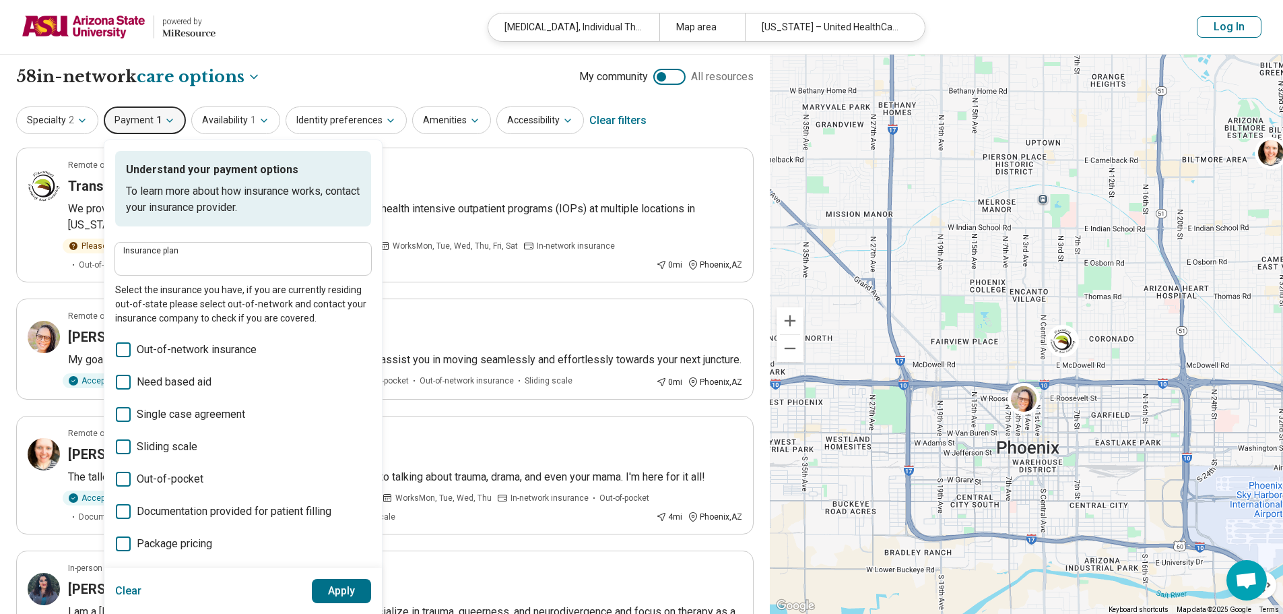
type input "**********"
click at [385, 119] on icon "button" at bounding box center [390, 120] width 11 height 11
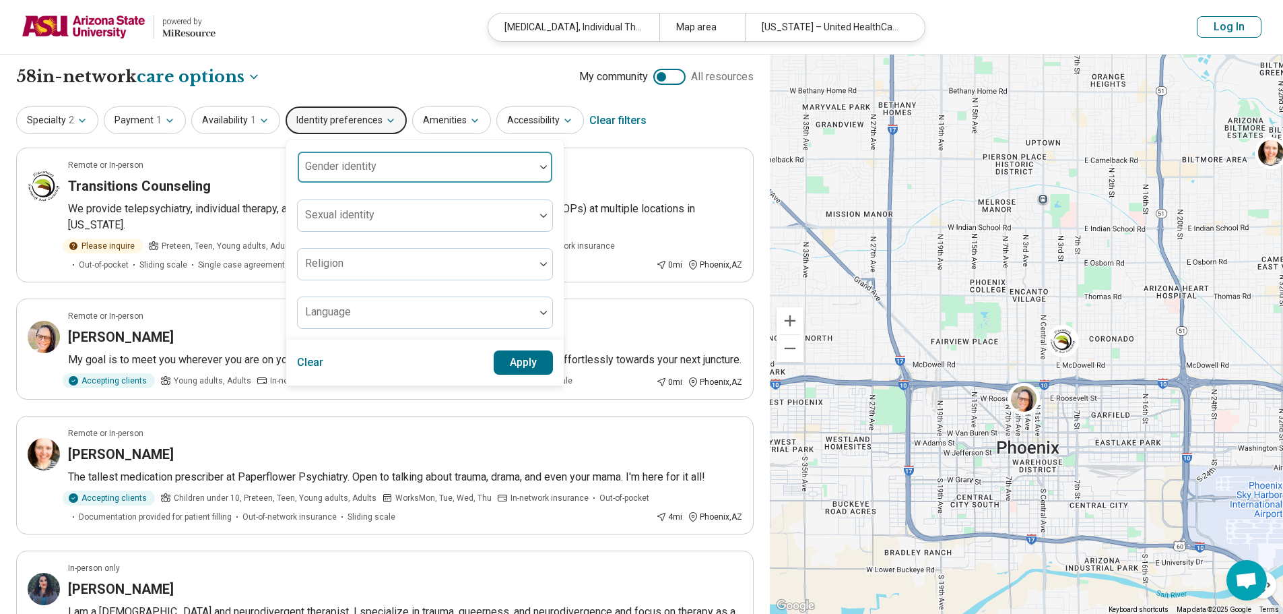
click at [430, 170] on div at bounding box center [416, 172] width 226 height 19
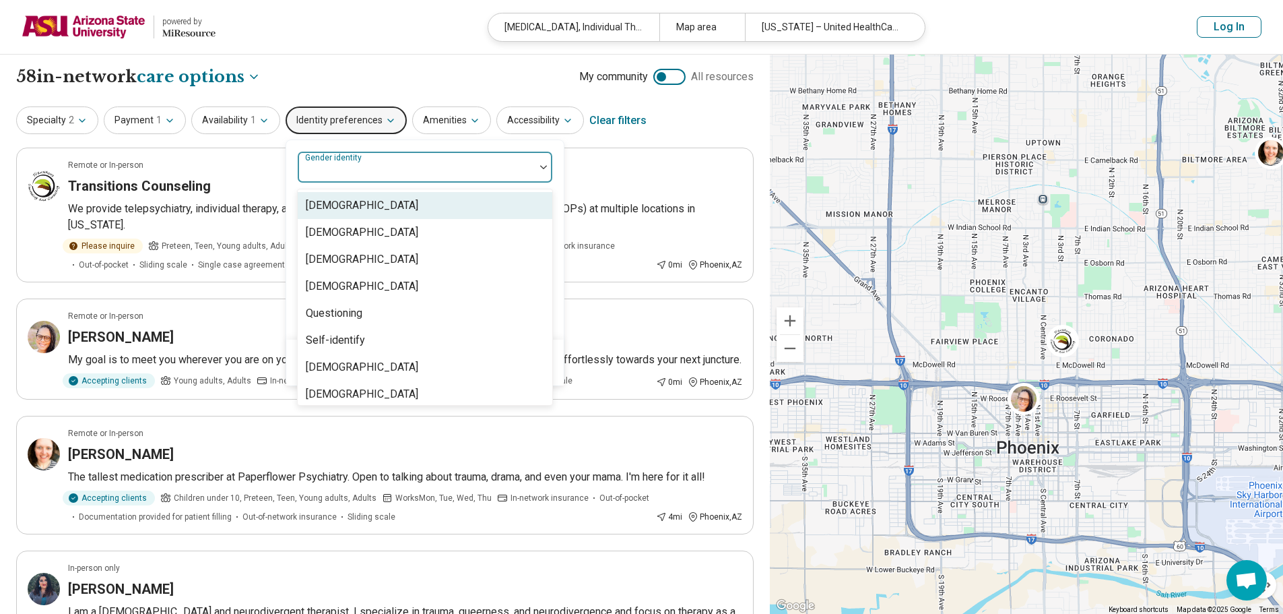
click at [445, 148] on div "8 results available. Use Up and Down to choose options, press Enter to select t…" at bounding box center [425, 239] width 278 height 199
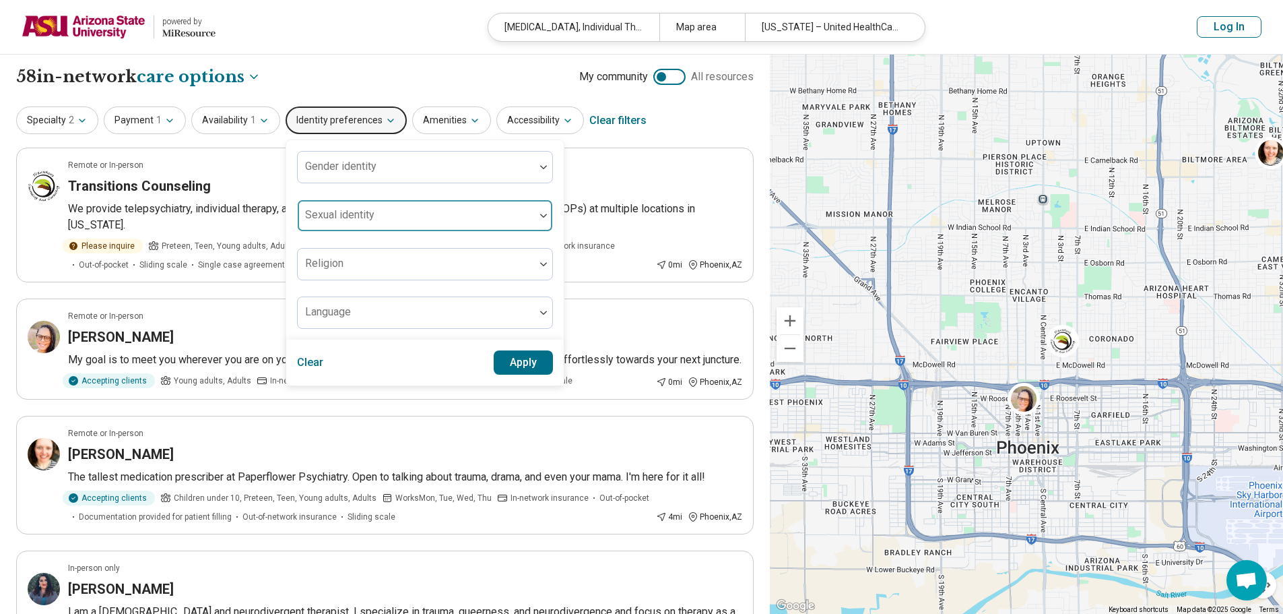
click at [442, 205] on div at bounding box center [416, 216] width 237 height 30
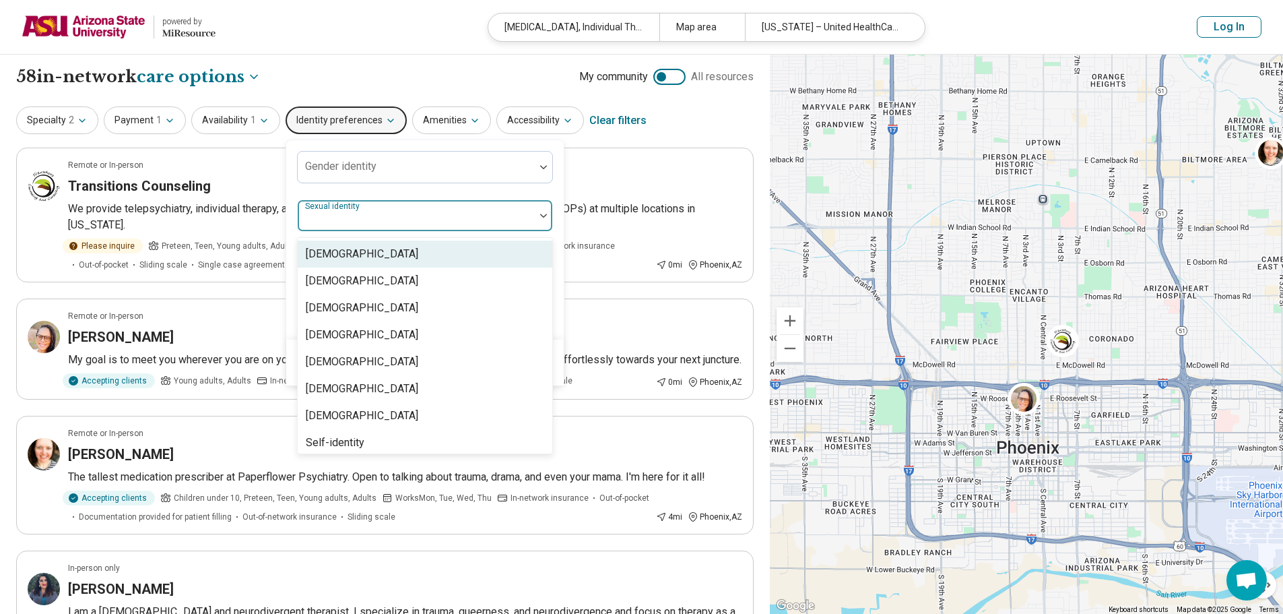
click at [449, 187] on div "Gender identity 8 results available. Use Up and Down to choose options, press E…" at bounding box center [425, 240] width 256 height 178
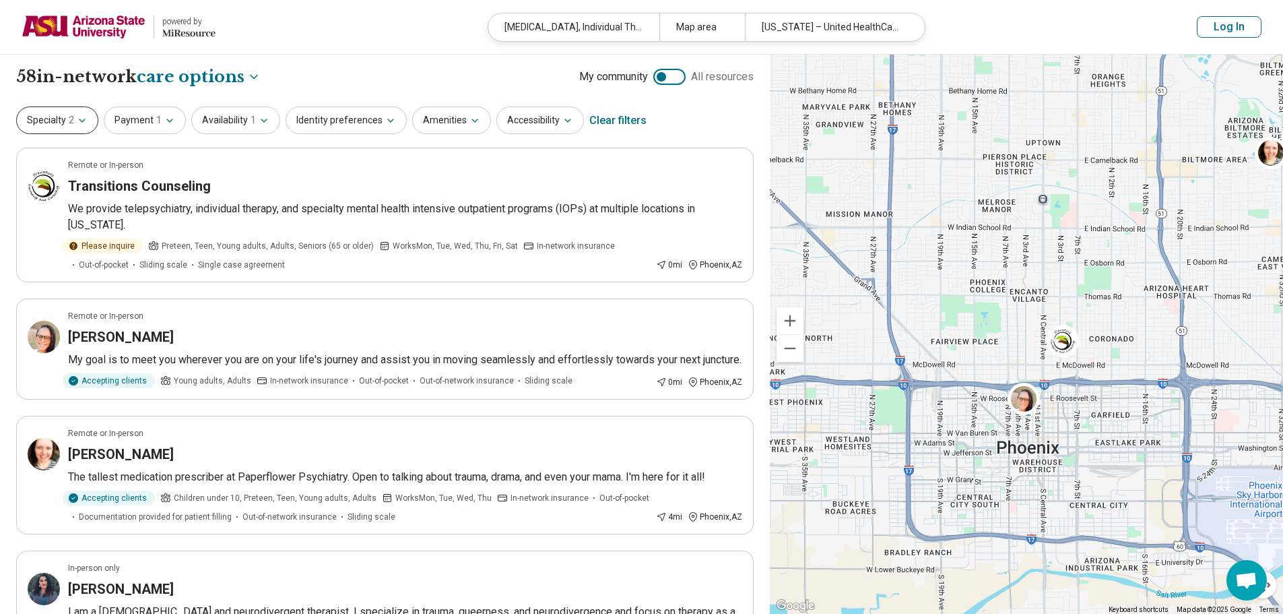
click at [60, 129] on button "Specialty 2" at bounding box center [57, 120] width 82 height 28
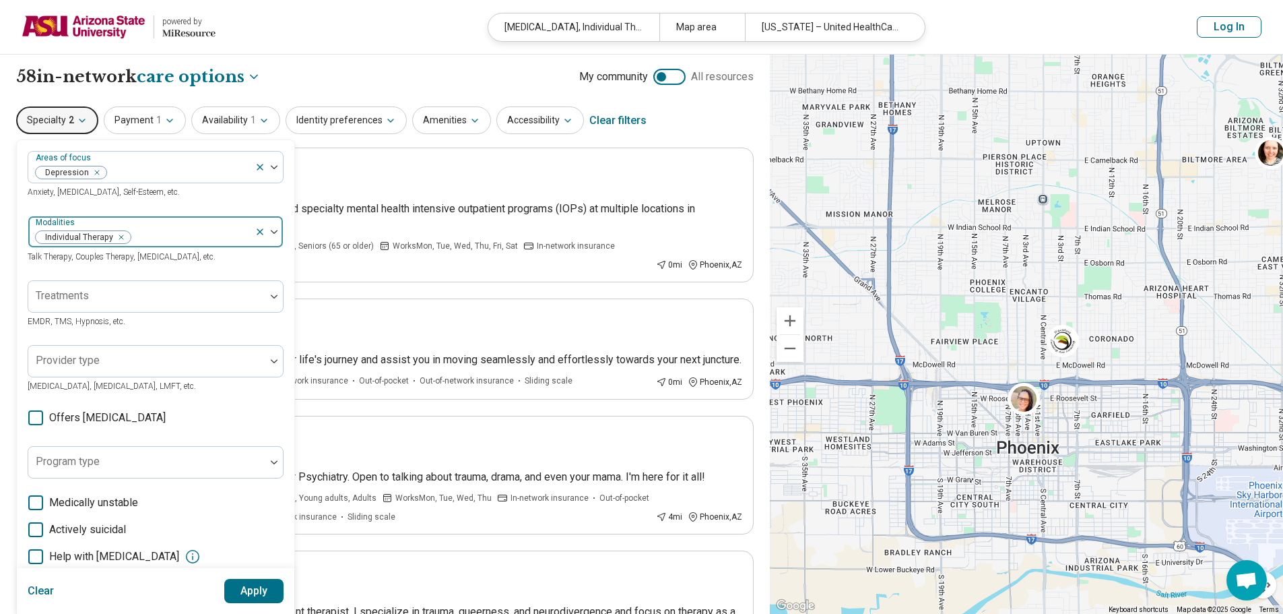
click at [113, 235] on icon "Remove [object Object]" at bounding box center [117, 236] width 9 height 9
click at [121, 240] on div at bounding box center [147, 237] width 226 height 19
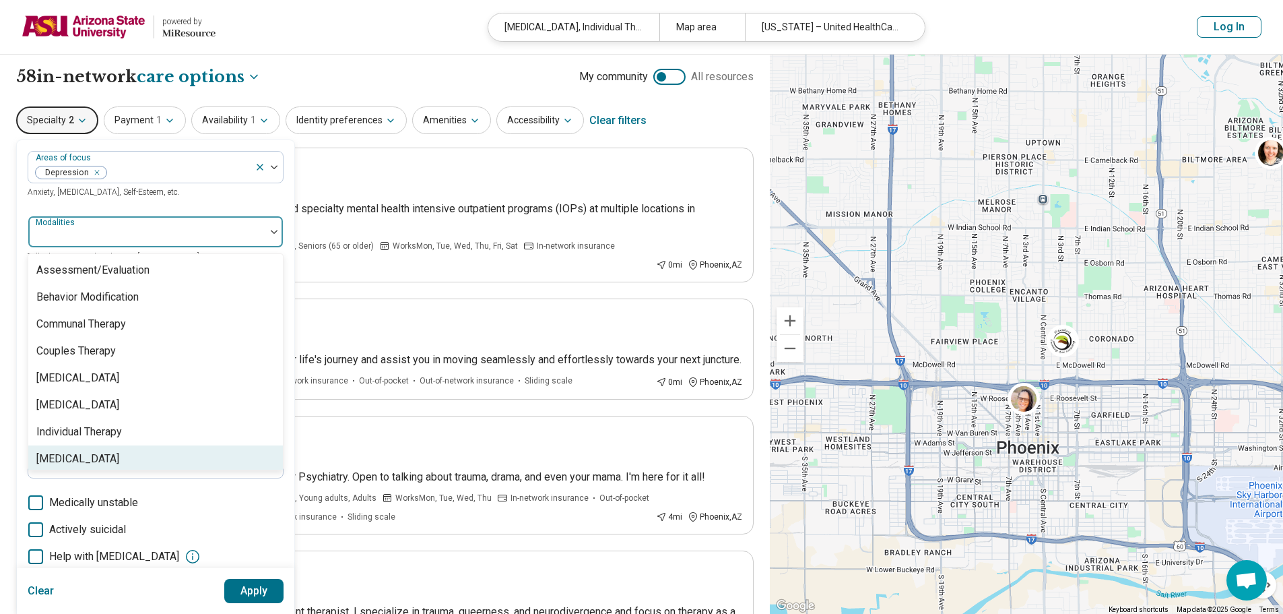
click at [103, 456] on div "Medication Management" at bounding box center [77, 459] width 83 height 16
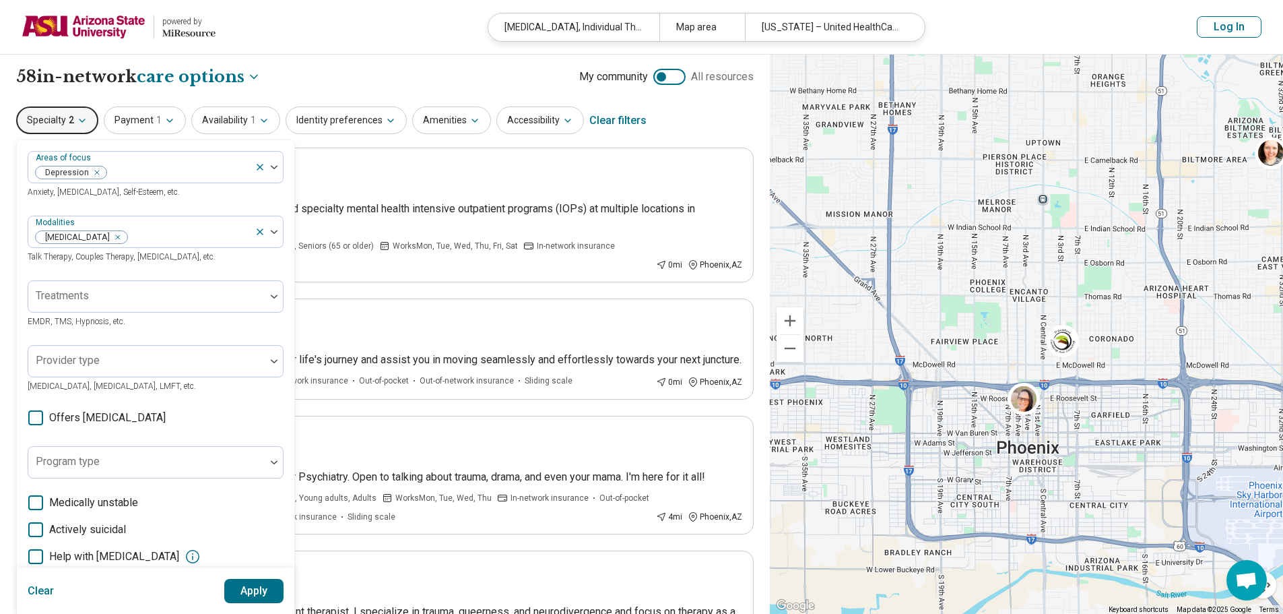
click at [237, 591] on button "Apply" at bounding box center [254, 591] width 60 height 24
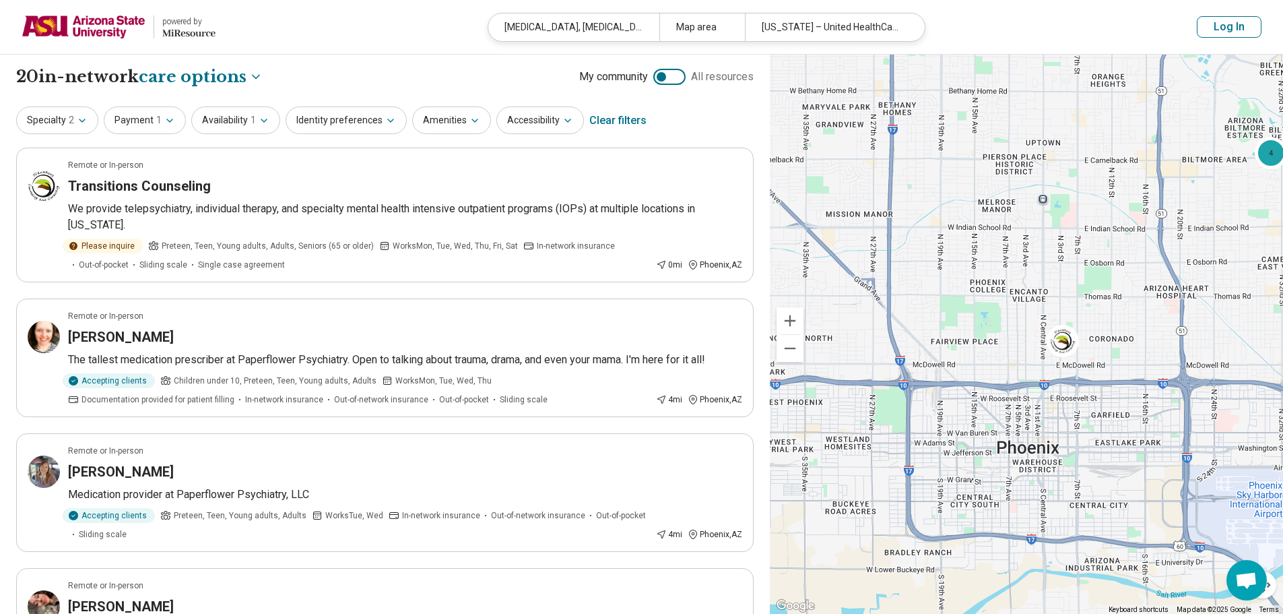
click at [201, 34] on icon "Miresource logo" at bounding box center [188, 33] width 53 height 11
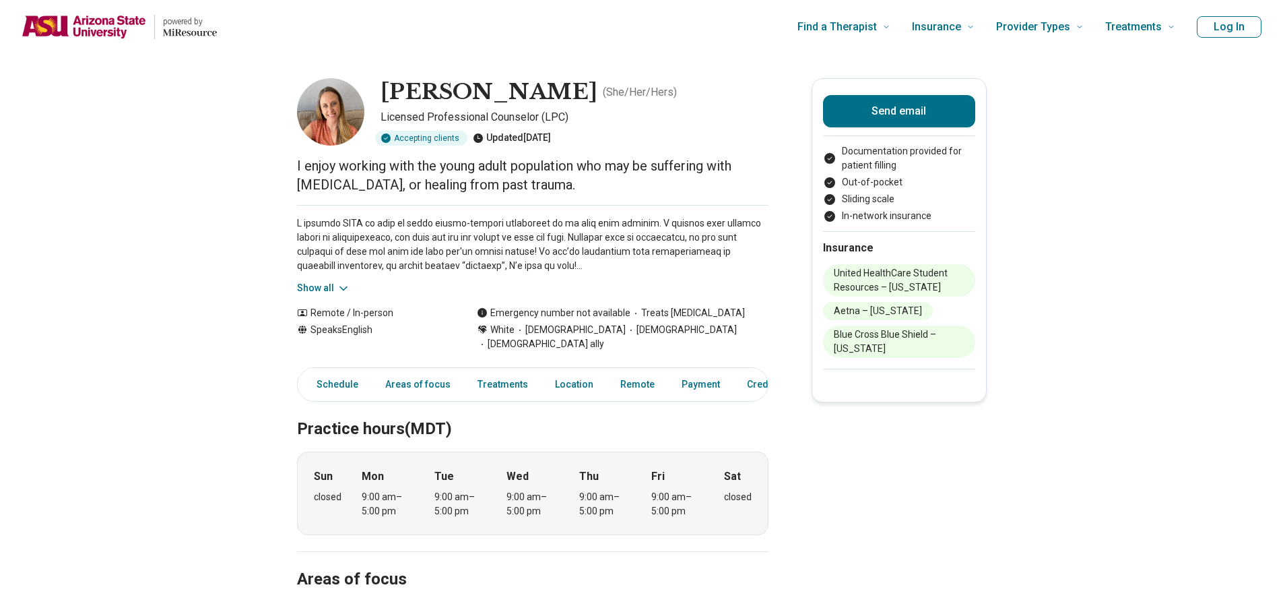
click at [325, 287] on button "Show all" at bounding box center [323, 288] width 53 height 14
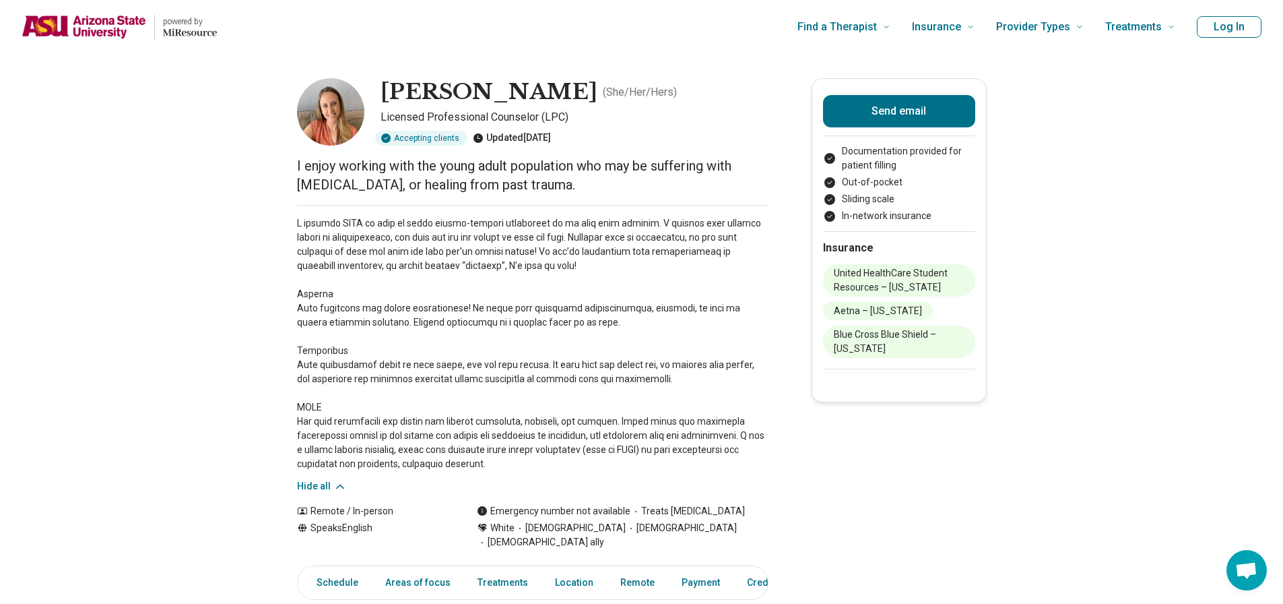
drag, startPoint x: 485, startPoint y: 138, endPoint x: 574, endPoint y: 143, distance: 89.1
click at [551, 143] on div "Updated [DATE]" at bounding box center [512, 138] width 78 height 15
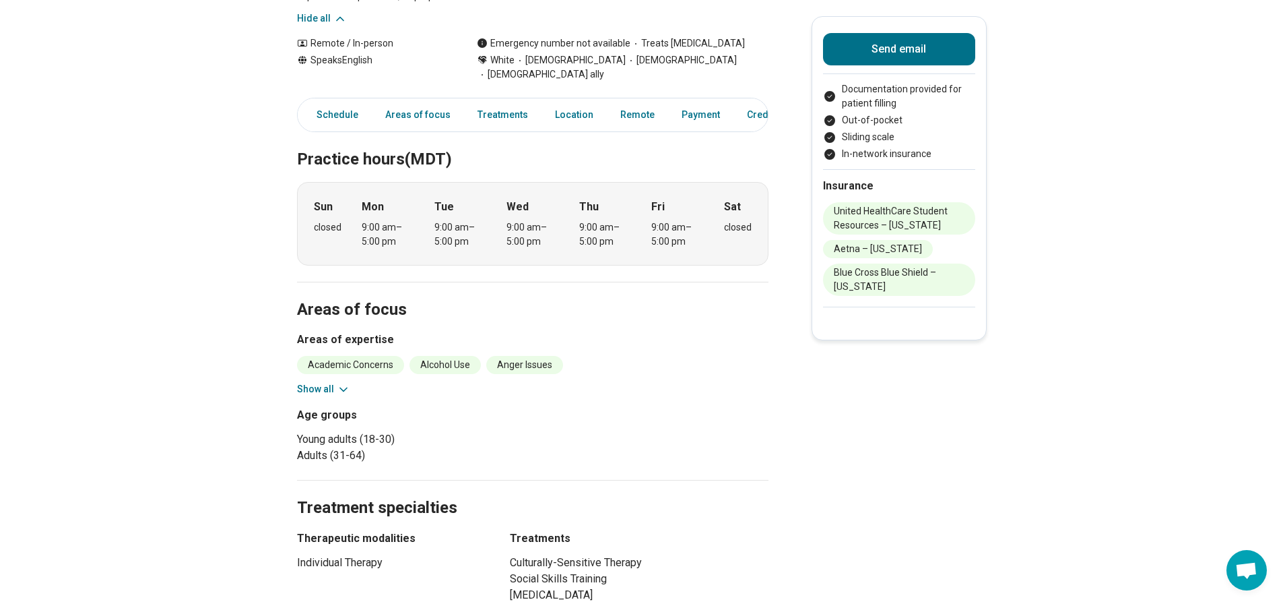
scroll to position [539, 0]
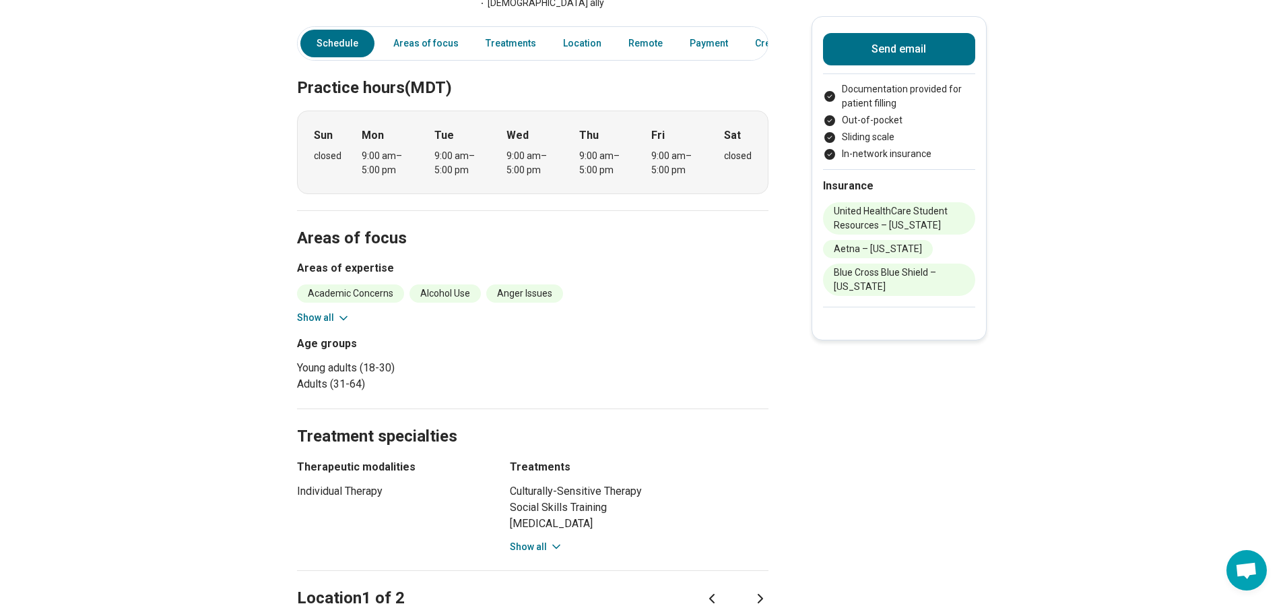
click at [340, 311] on icon at bounding box center [343, 317] width 13 height 13
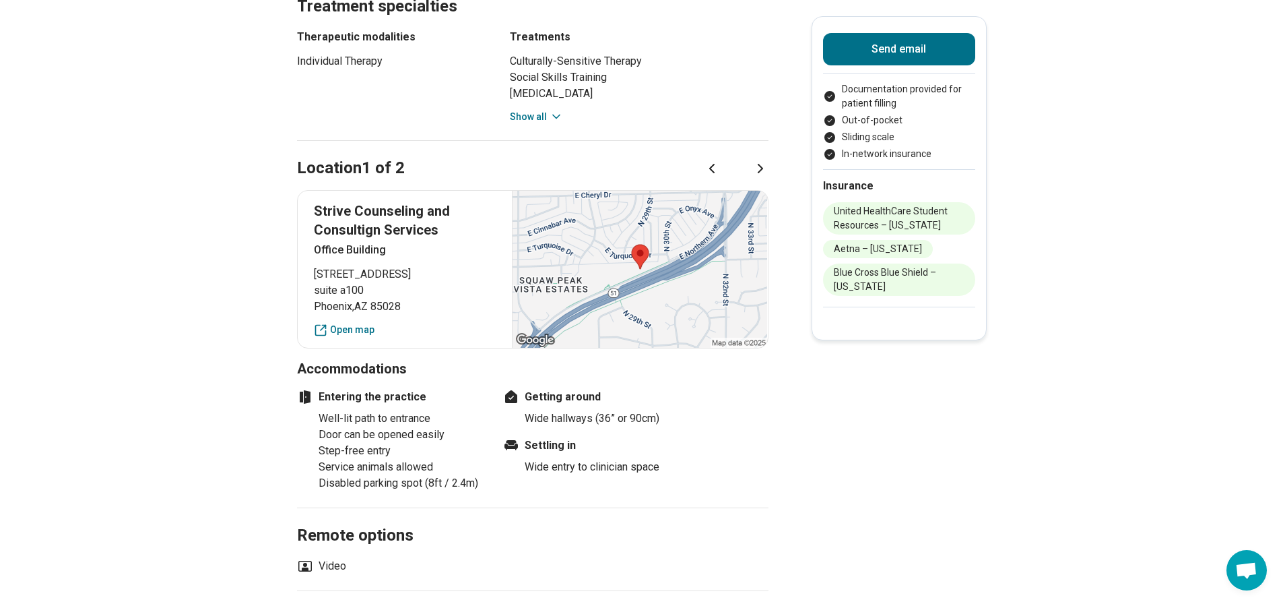
scroll to position [1212, 0]
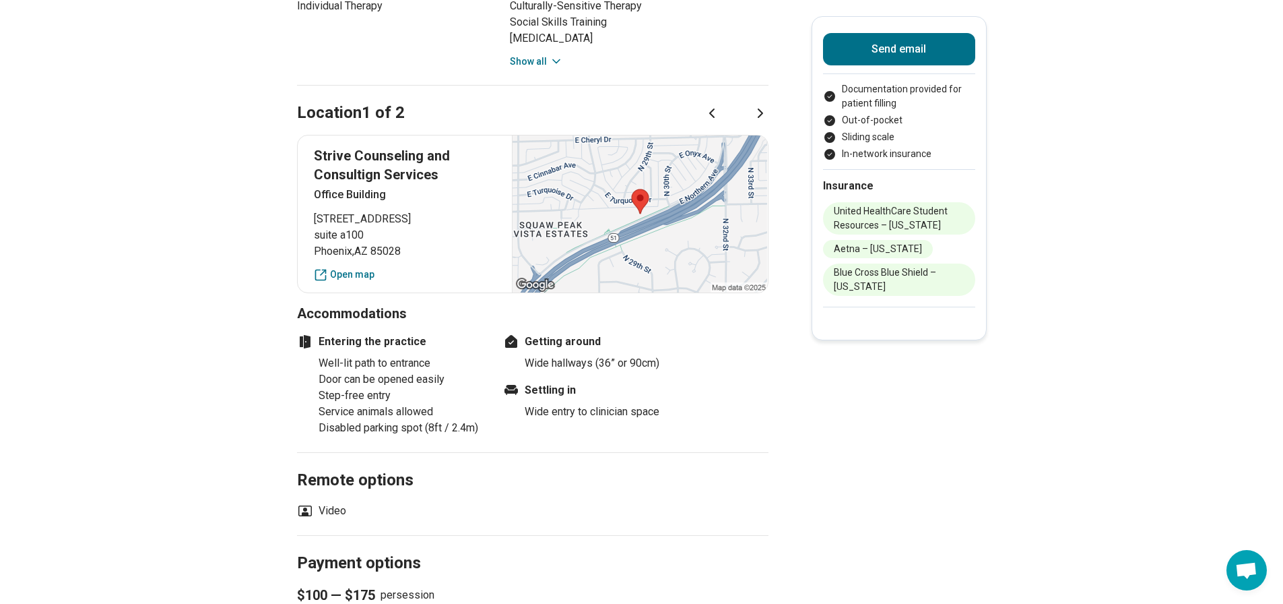
click at [767, 105] on icon at bounding box center [760, 113] width 16 height 16
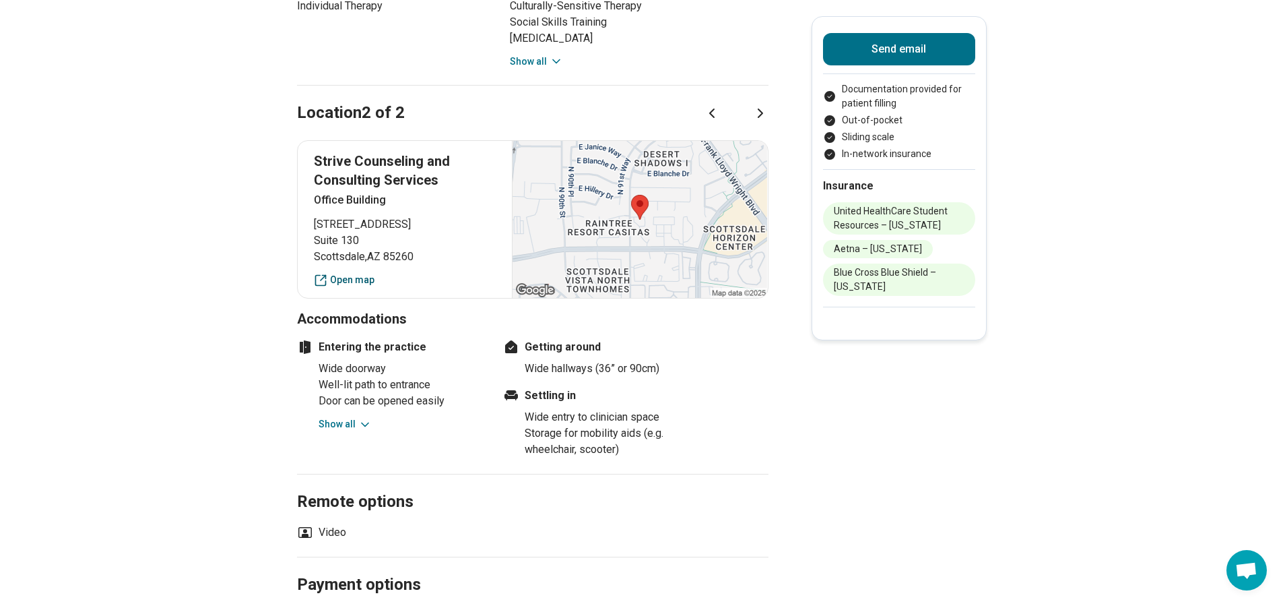
click at [358, 273] on link "Open map" at bounding box center [405, 280] width 183 height 14
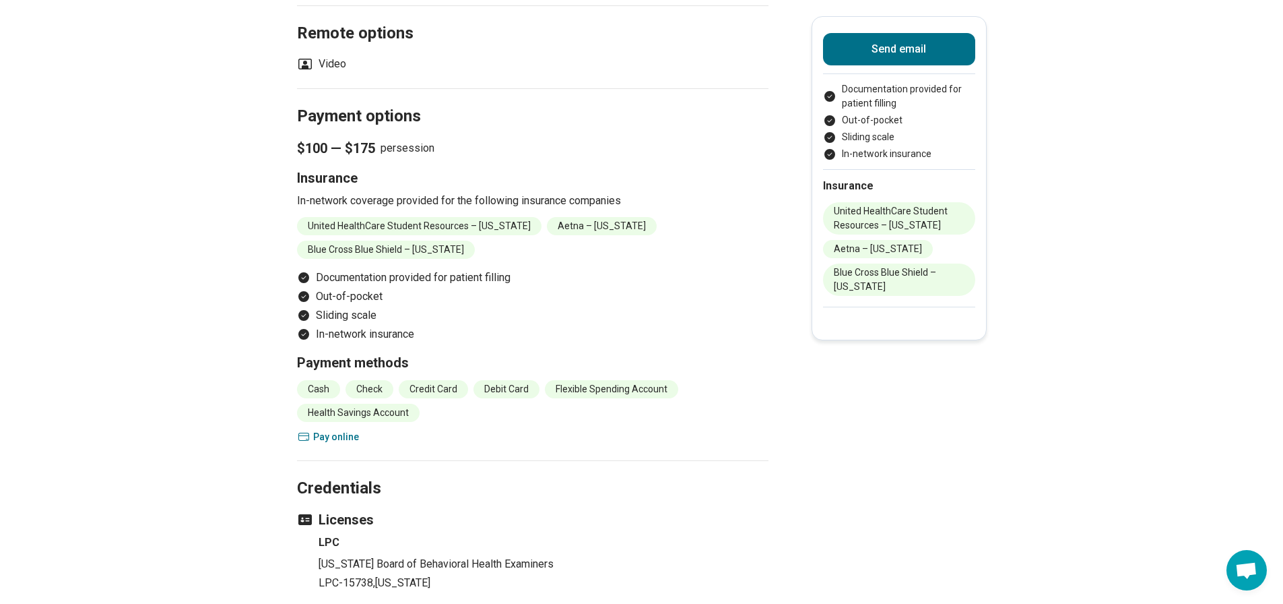
scroll to position [1684, 0]
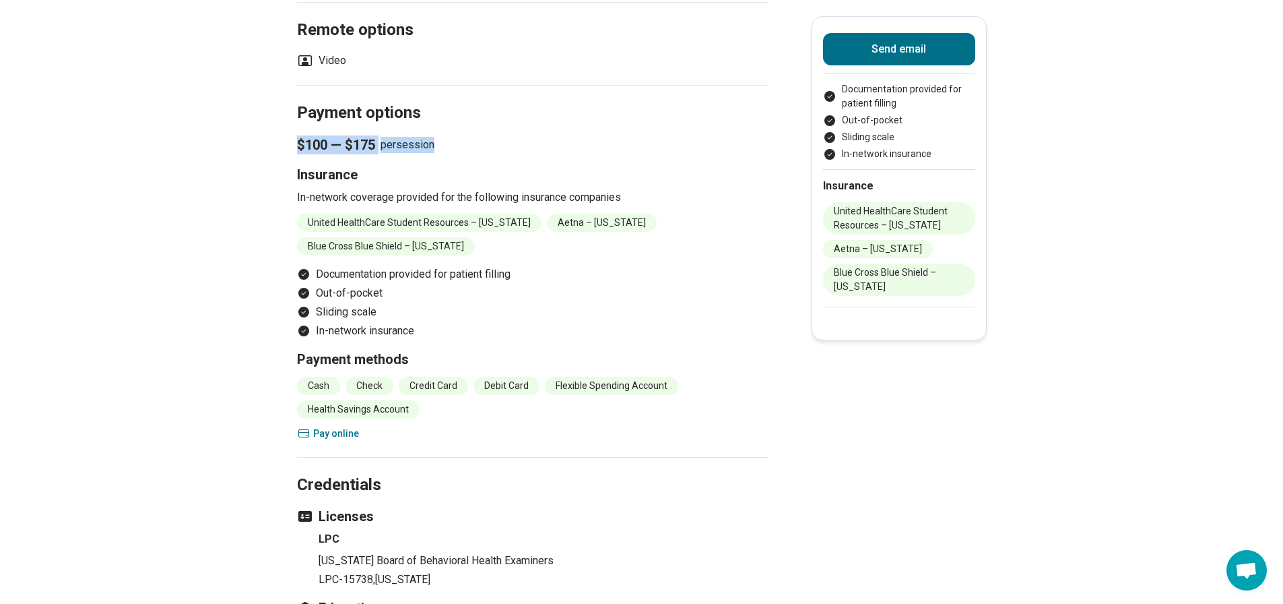
drag, startPoint x: 303, startPoint y: 135, endPoint x: 440, endPoint y: 133, distance: 136.7
click at [725, 189] on p "In-network coverage provided for the following insurance companies" at bounding box center [532, 197] width 471 height 16
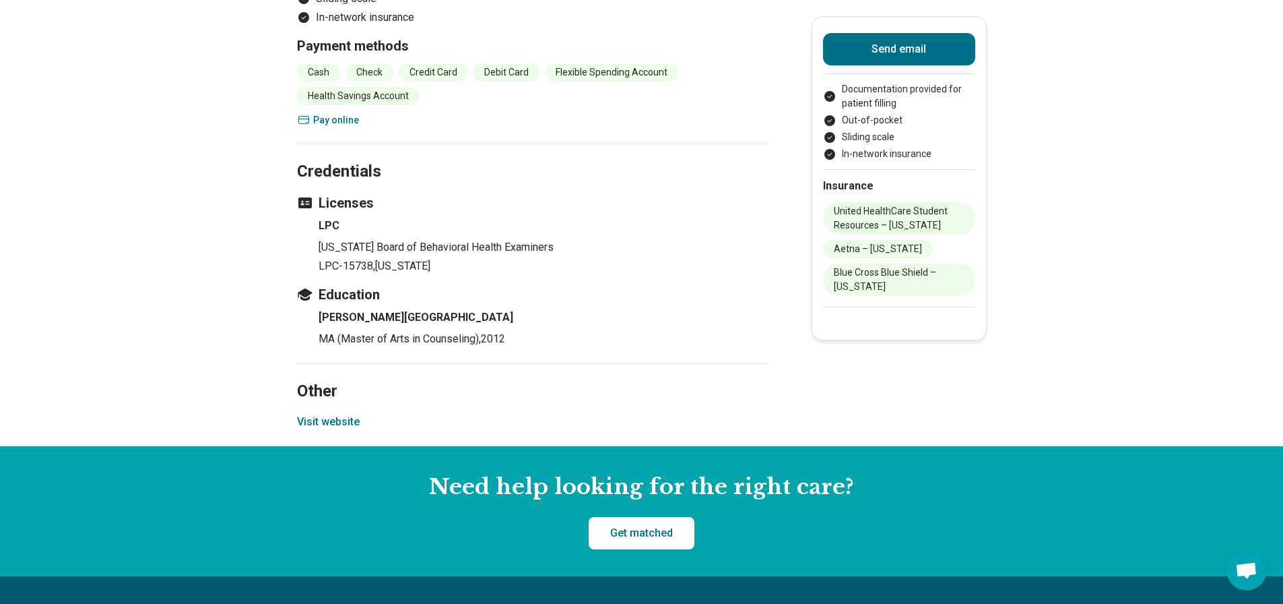
scroll to position [2021, 0]
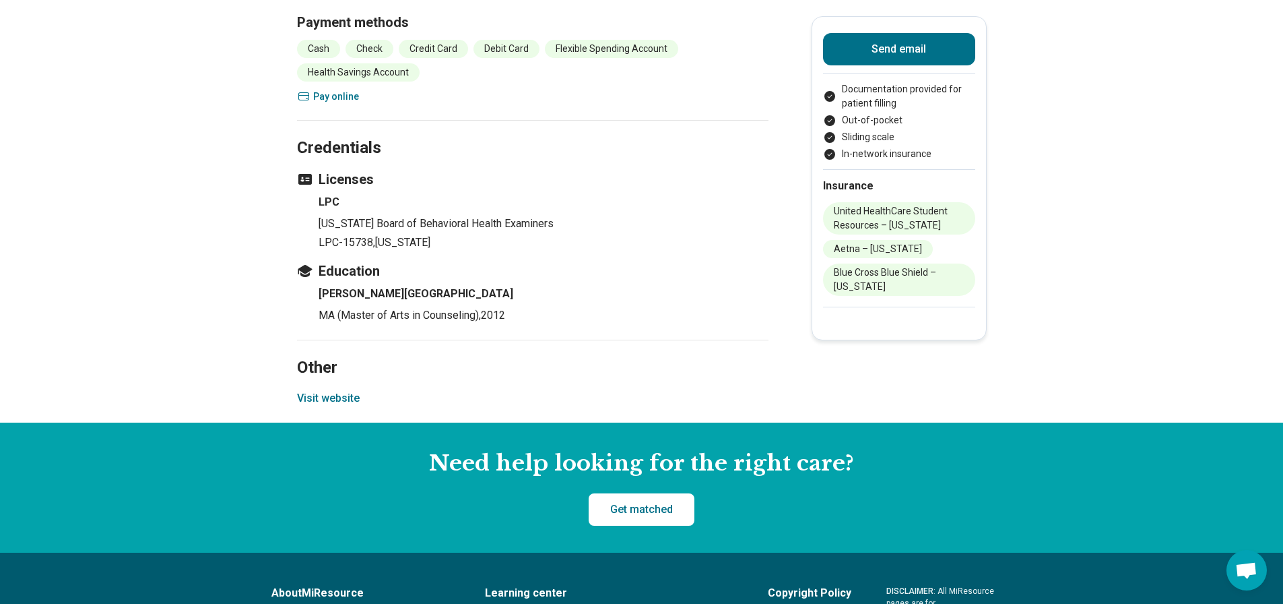
click at [330, 390] on button "Visit website" at bounding box center [328, 398] width 63 height 16
click at [878, 45] on button "Send email" at bounding box center [899, 49] width 152 height 32
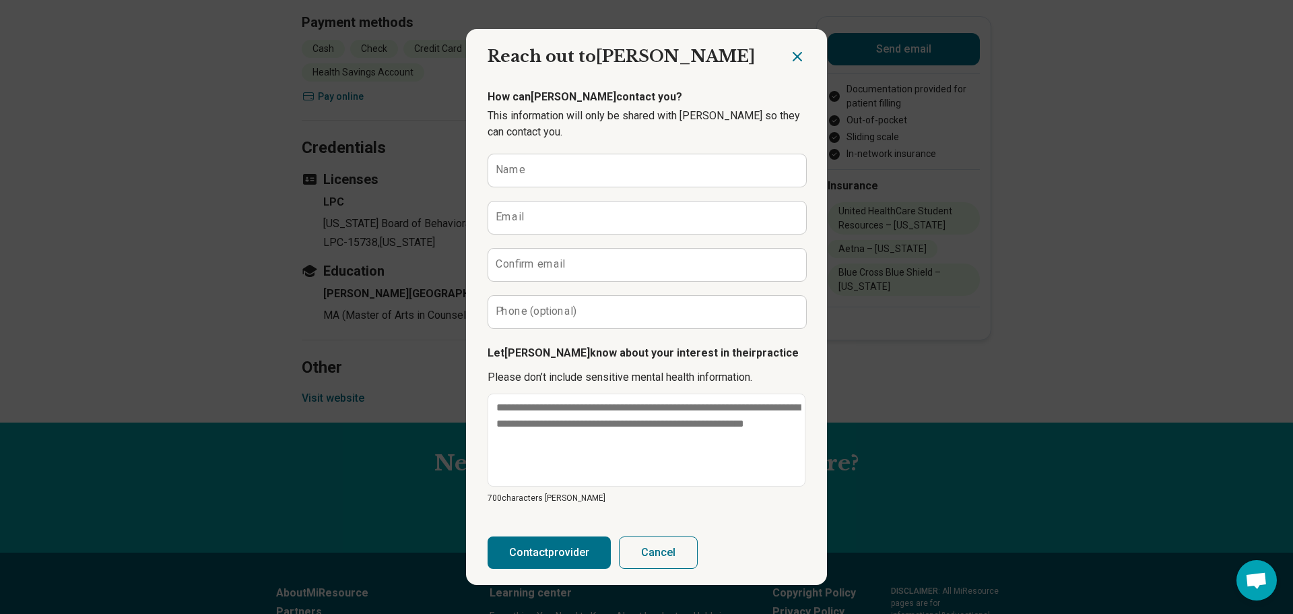
click at [792, 61] on icon "Close dialog" at bounding box center [797, 56] width 16 height 16
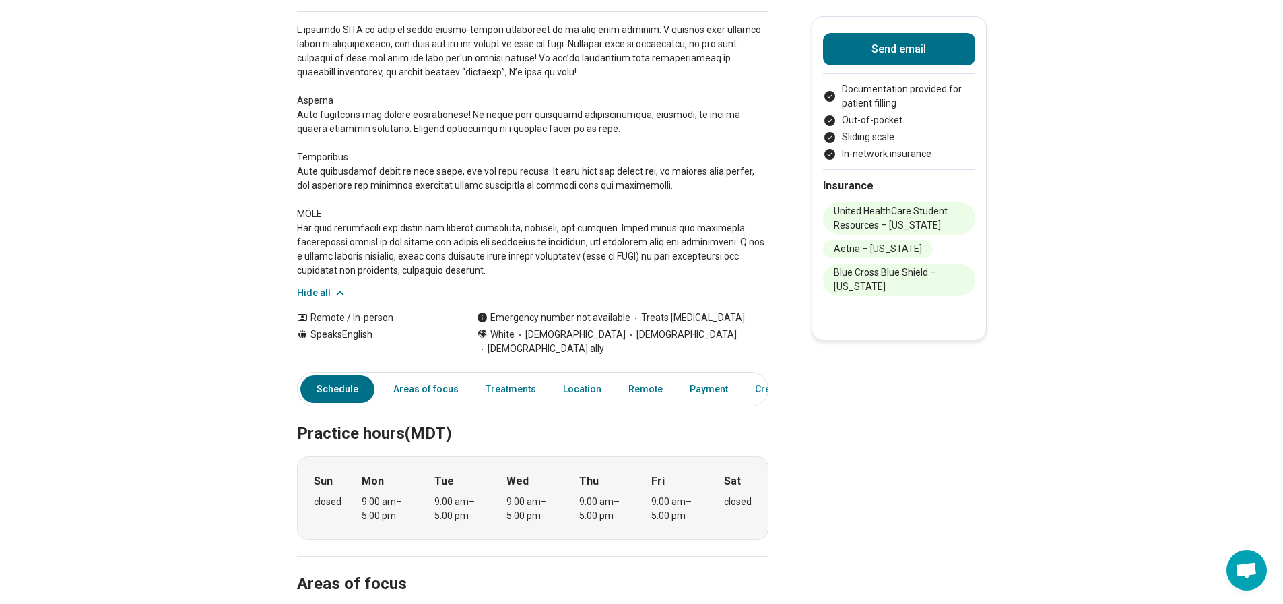
scroll to position [202, 0]
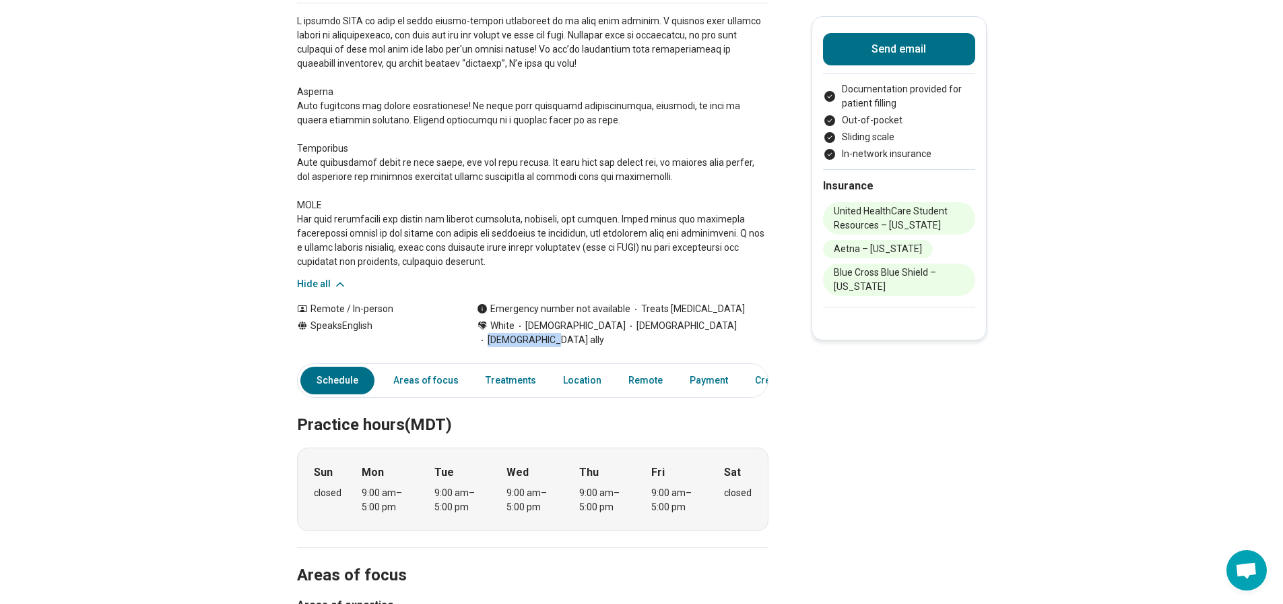
drag, startPoint x: 684, startPoint y: 323, endPoint x: 743, endPoint y: 331, distance: 59.2
click at [604, 333] on span "[DEMOGRAPHIC_DATA] ally" at bounding box center [540, 340] width 127 height 14
click at [766, 314] on div "Emergency number not available Treats [MEDICAL_DATA]" at bounding box center [623, 309] width 292 height 14
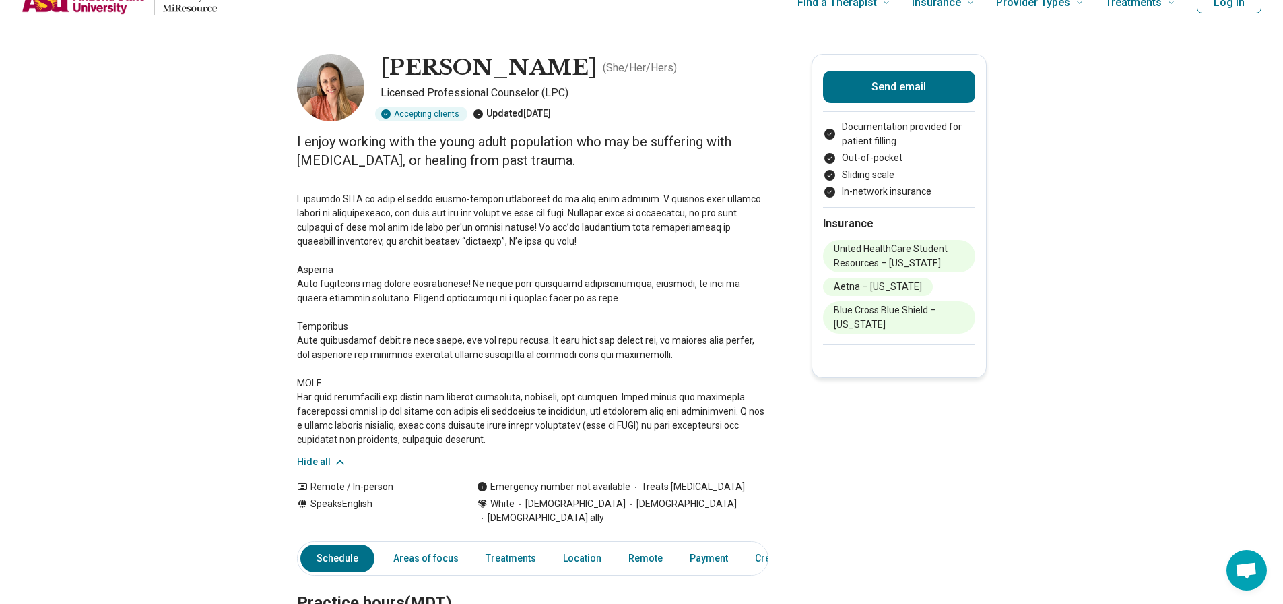
scroll to position [0, 0]
